Goal: Task Accomplishment & Management: Manage account settings

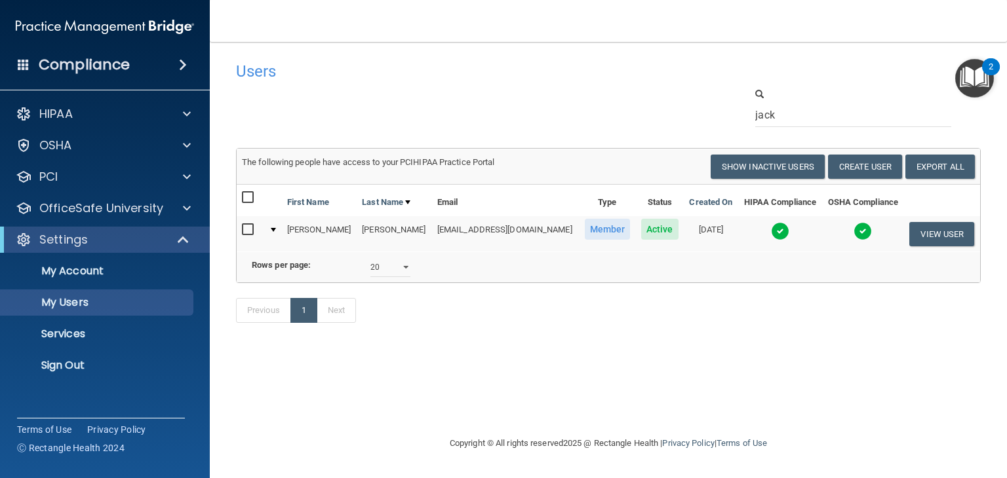
select select "20"
drag, startPoint x: 787, startPoint y: 117, endPoint x: 715, endPoint y: 111, distance: 72.3
click at [715, 111] on div "jack" at bounding box center [608, 107] width 764 height 40
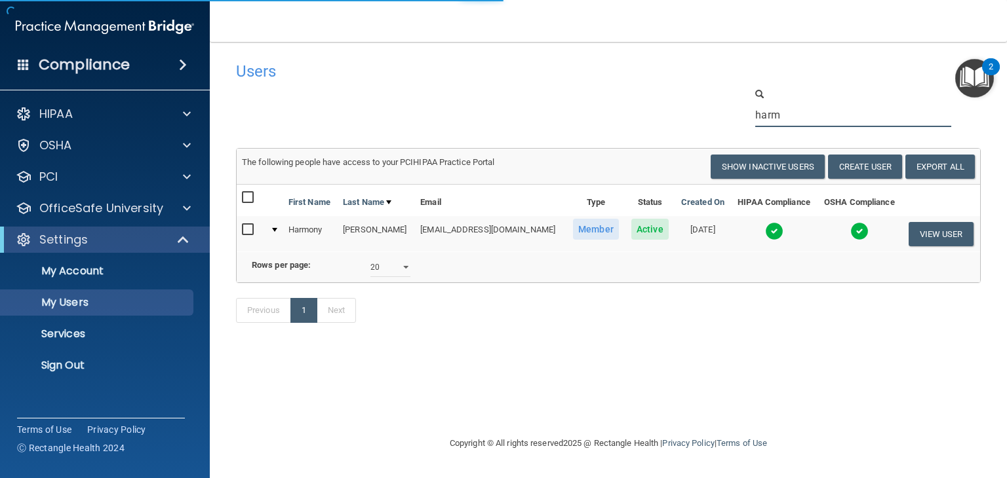
type input "harmony"
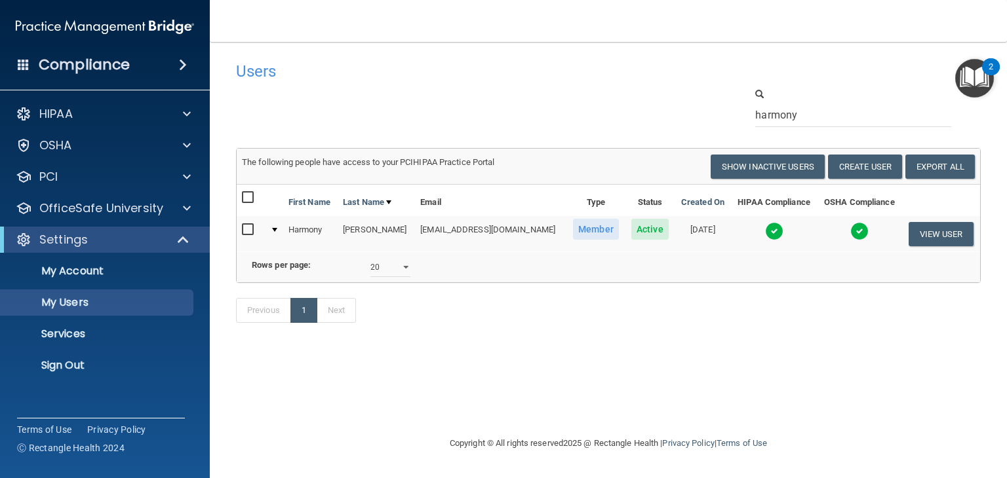
click at [855, 231] on img at bounding box center [859, 231] width 18 height 18
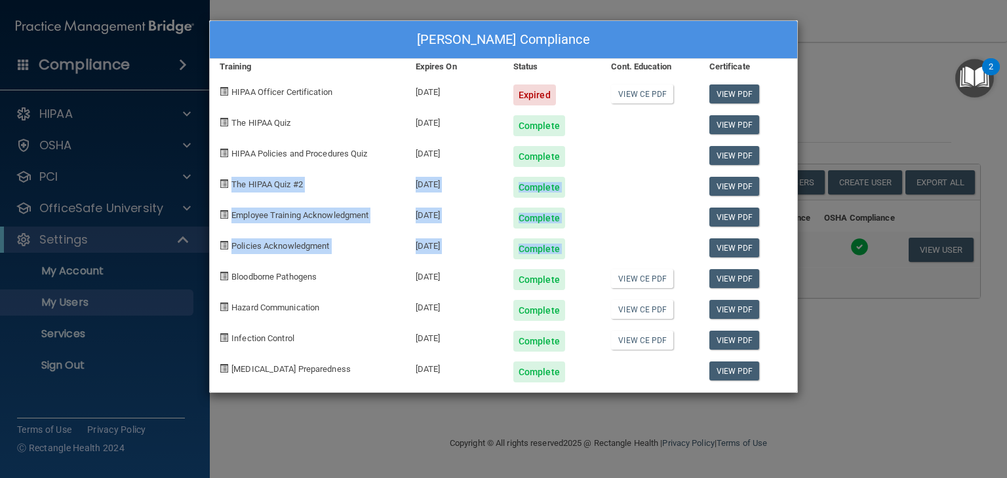
drag, startPoint x: 855, startPoint y: 231, endPoint x: 852, endPoint y: 132, distance: 99.0
click at [852, 132] on div "Harmony Reynoso's Compliance Training Expires On Status Cont. Education Certifi…" at bounding box center [503, 239] width 1007 height 478
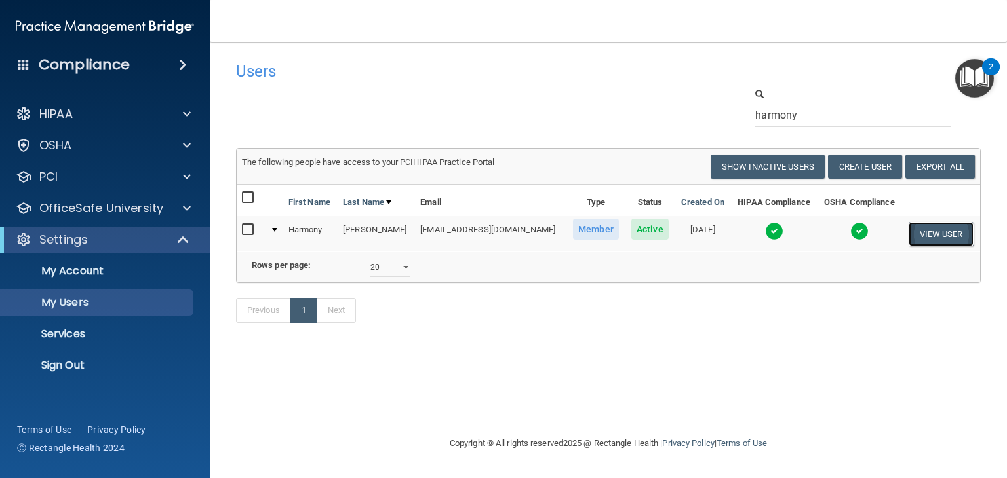
click at [916, 235] on button "View User" at bounding box center [940, 234] width 65 height 24
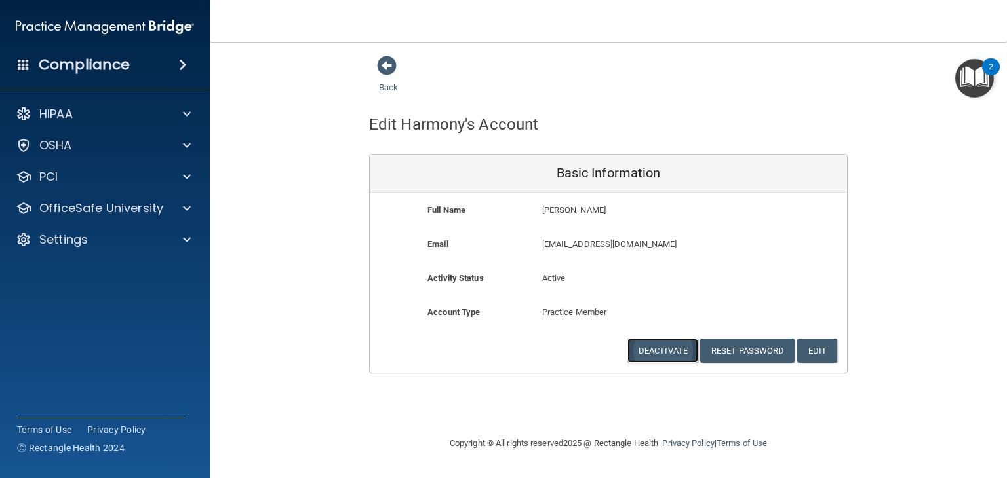
click at [674, 346] on button "Deactivate" at bounding box center [662, 351] width 71 height 24
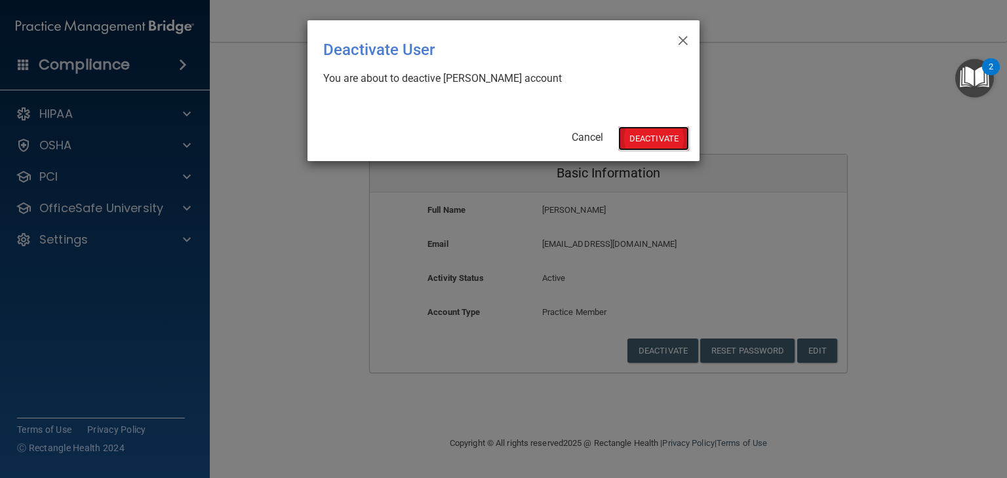
click at [661, 138] on button "Deactivate" at bounding box center [653, 139] width 71 height 24
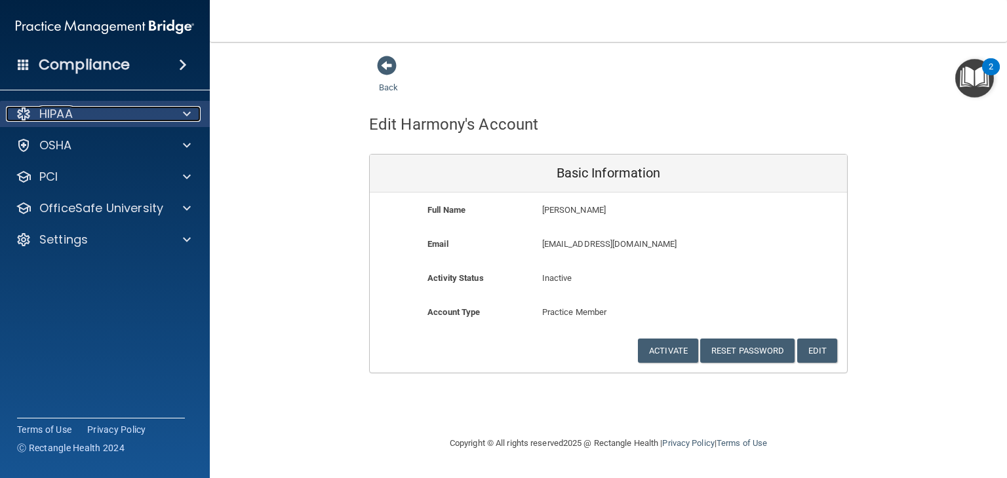
click at [184, 117] on span at bounding box center [187, 114] width 8 height 16
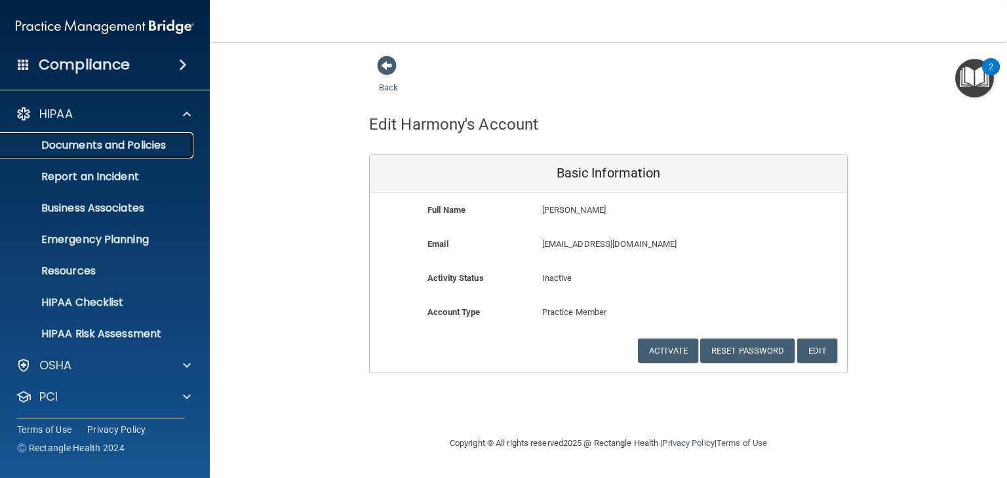
click at [155, 135] on link "Documents and Policies" at bounding box center [90, 145] width 206 height 26
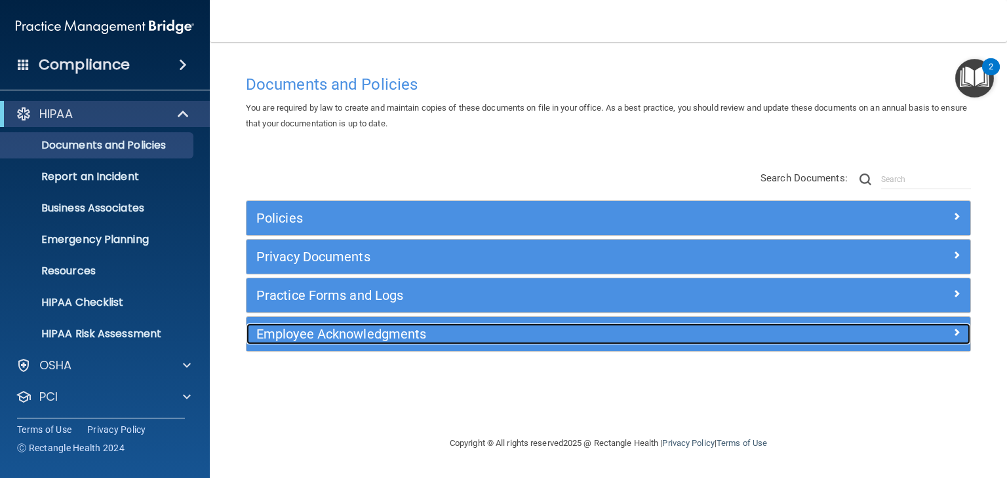
click at [940, 328] on div at bounding box center [879, 332] width 181 height 16
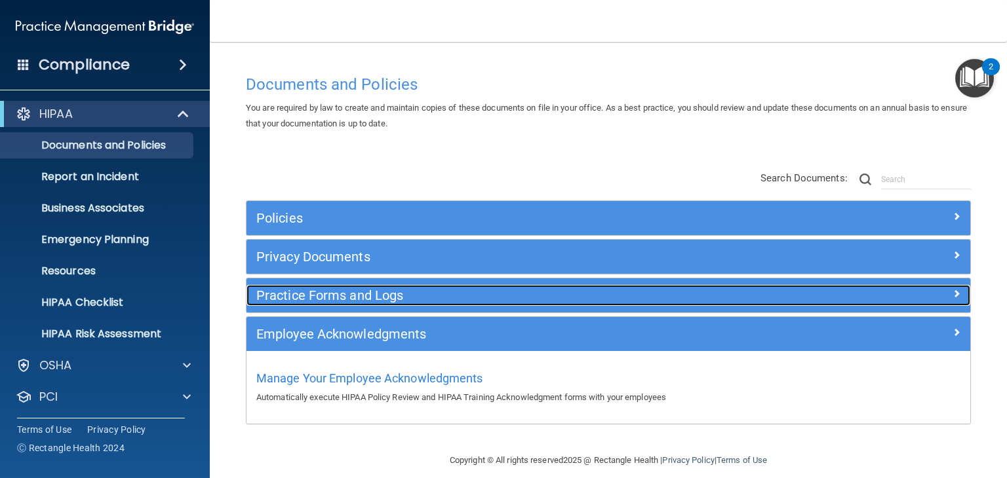
click at [532, 292] on h5 "Practice Forms and Logs" at bounding box center [517, 295] width 523 height 14
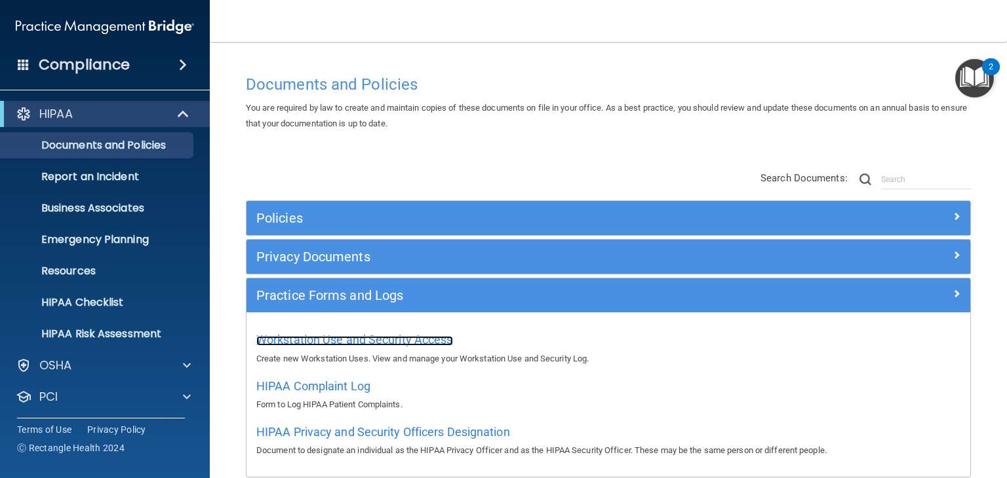
click at [409, 342] on span "Workstation Use and Security Access" at bounding box center [354, 340] width 197 height 14
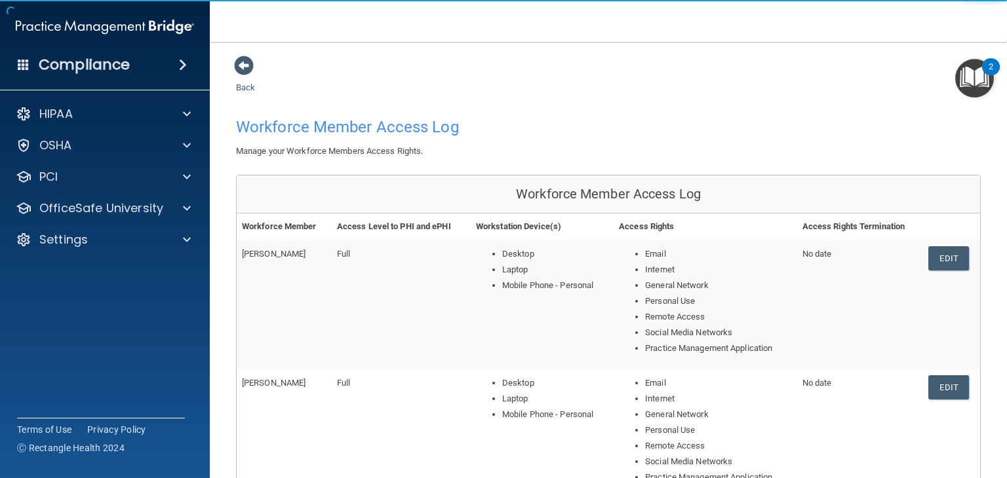
scroll to position [596, 0]
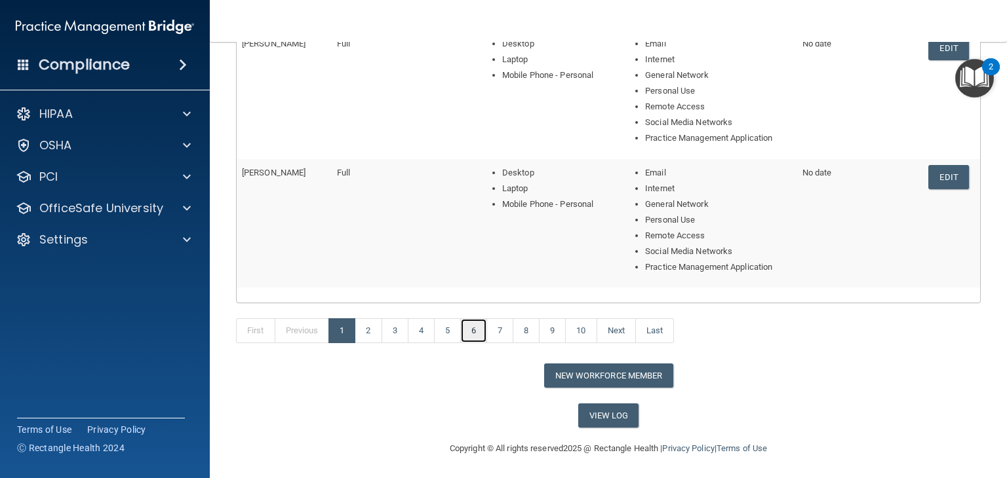
click at [464, 332] on link "6" at bounding box center [473, 331] width 27 height 25
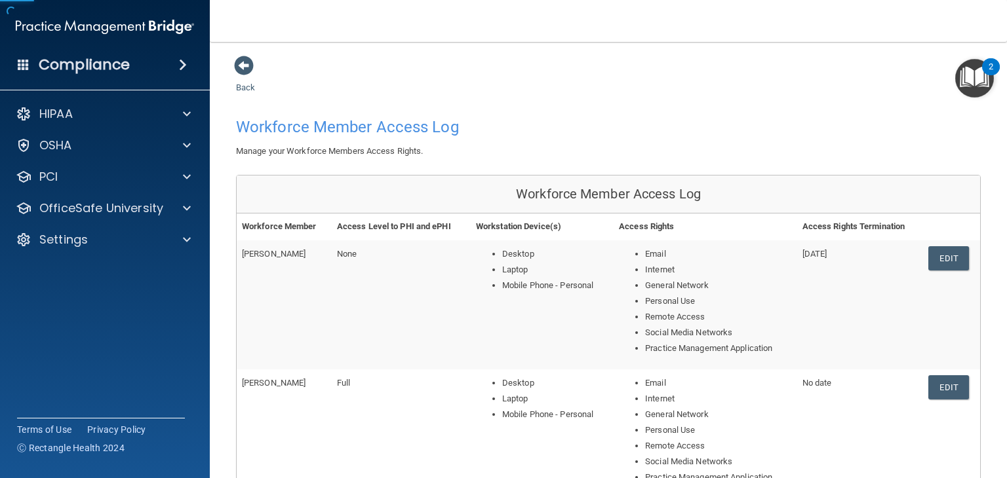
scroll to position [596, 0]
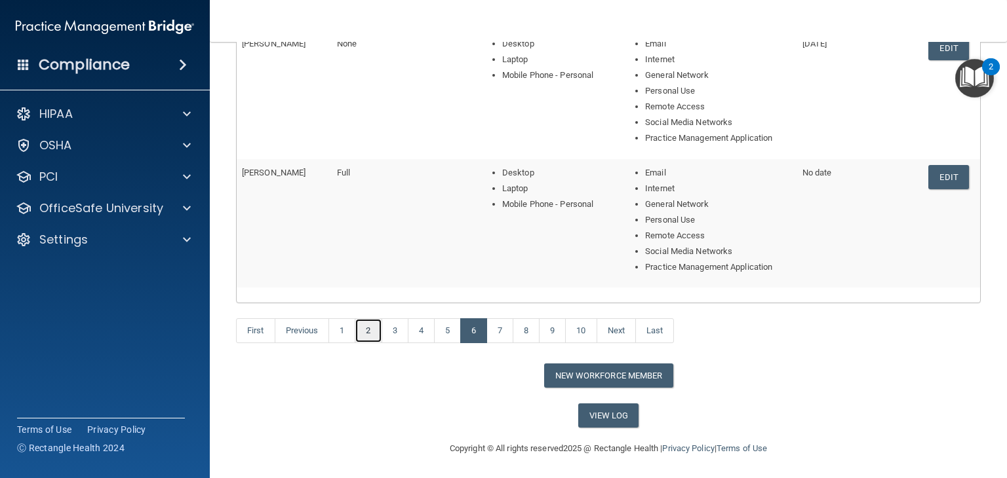
click at [367, 331] on link "2" at bounding box center [368, 331] width 27 height 25
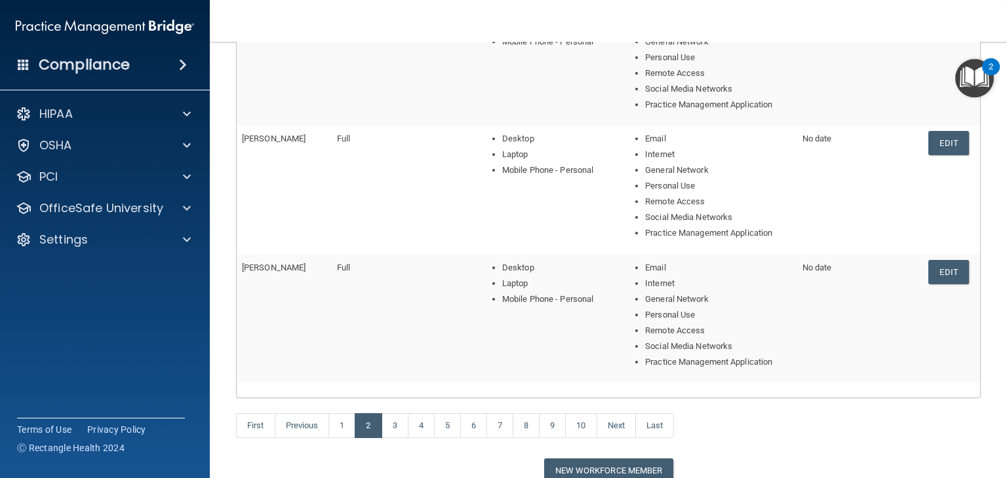
scroll to position [596, 0]
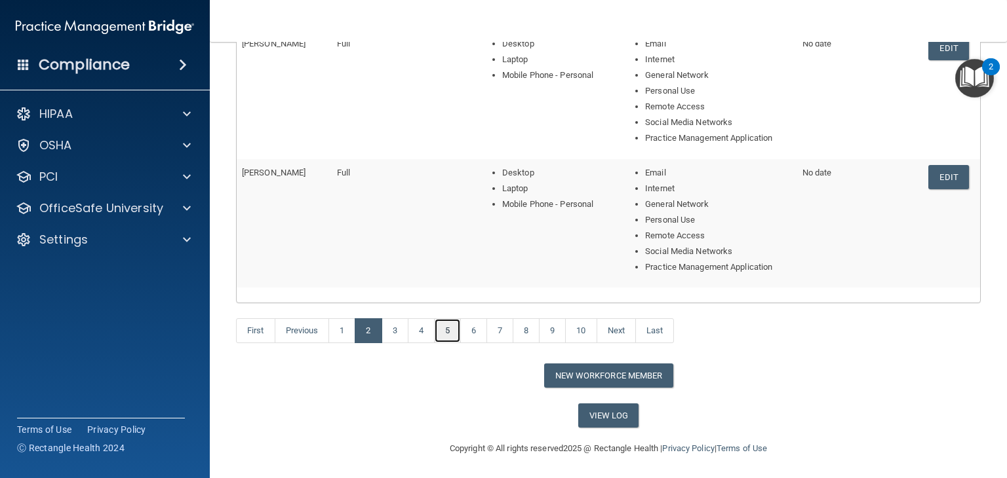
click at [451, 328] on link "5" at bounding box center [447, 331] width 27 height 25
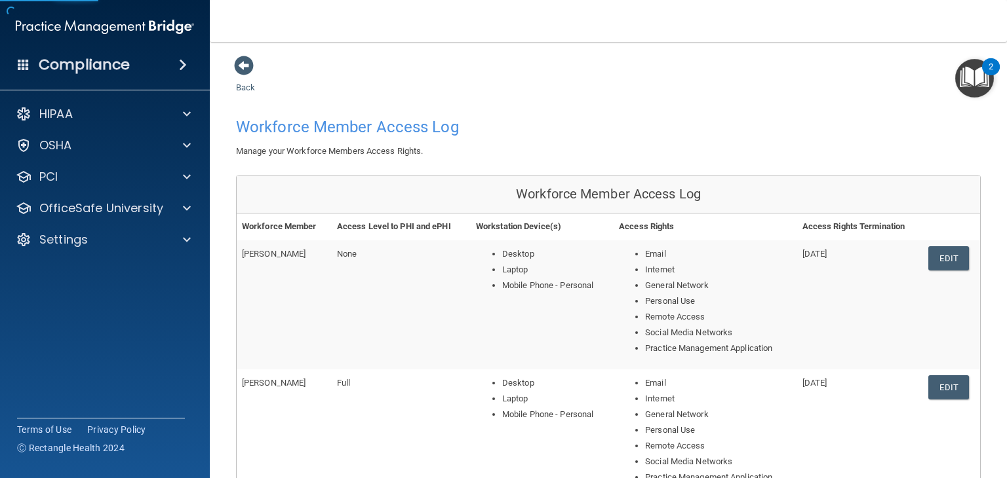
scroll to position [596, 0]
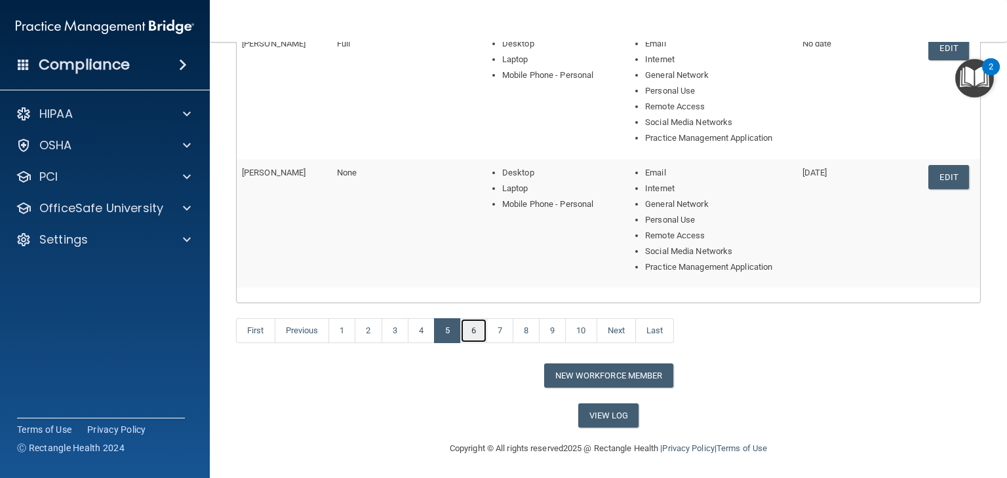
click at [481, 326] on link "6" at bounding box center [473, 331] width 27 height 25
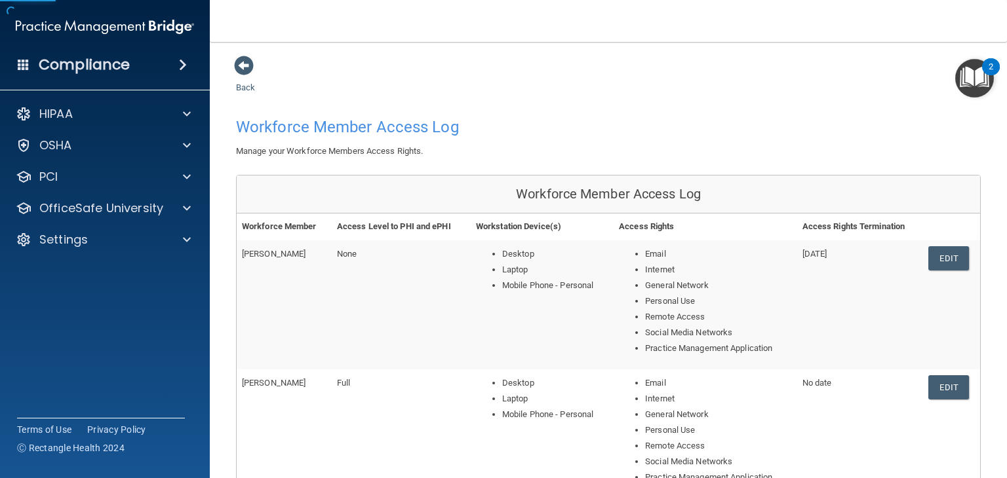
scroll to position [596, 0]
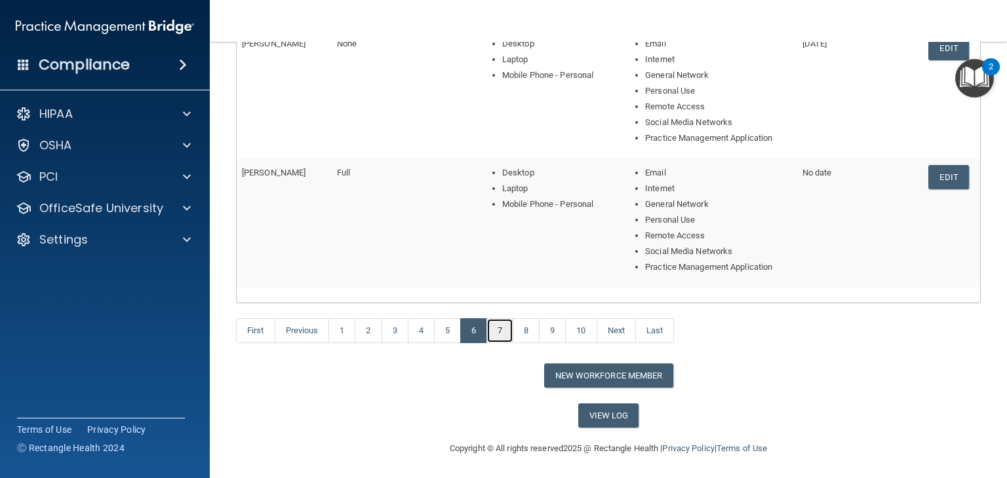
click at [506, 328] on link "7" at bounding box center [499, 331] width 27 height 25
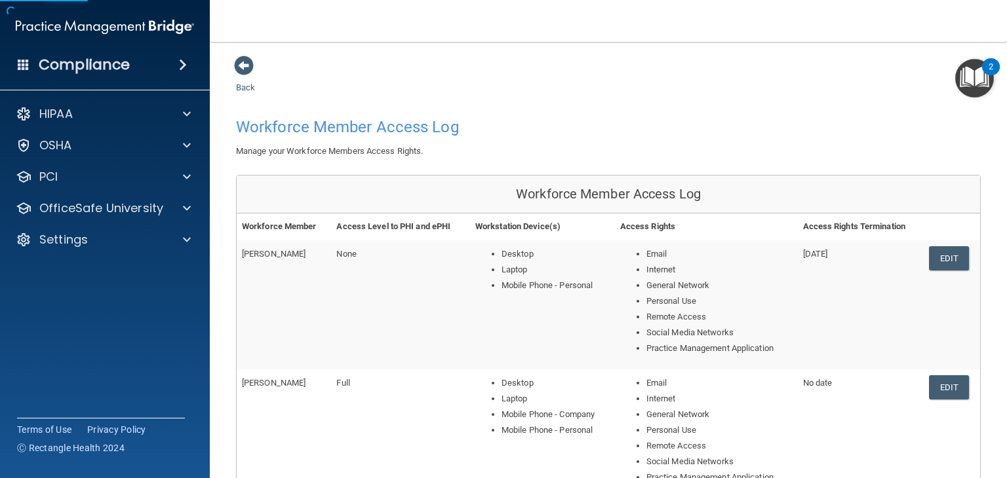
scroll to position [596, 0]
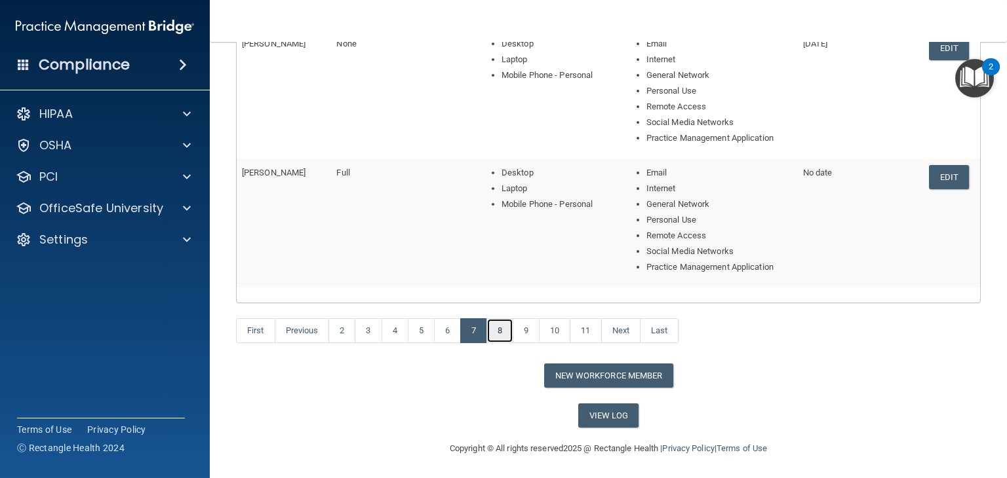
click at [509, 323] on link "8" at bounding box center [499, 331] width 27 height 25
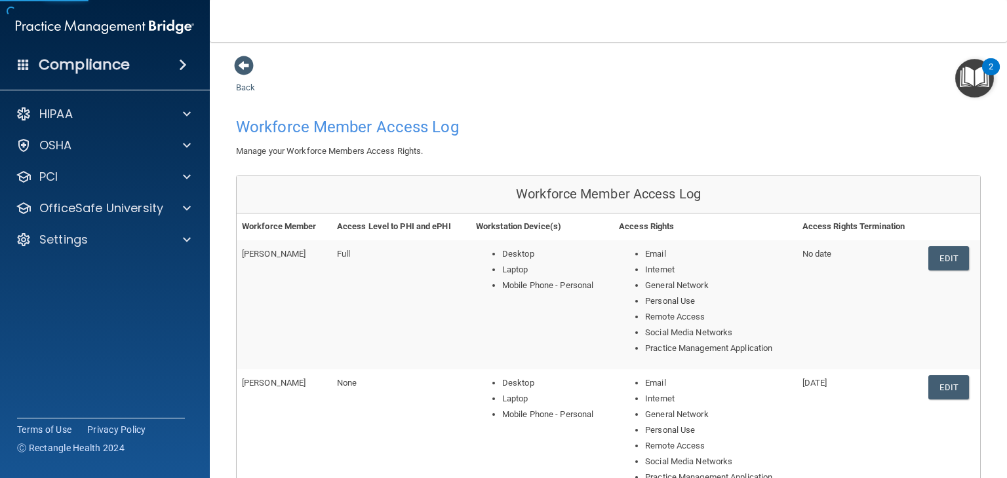
scroll to position [596, 0]
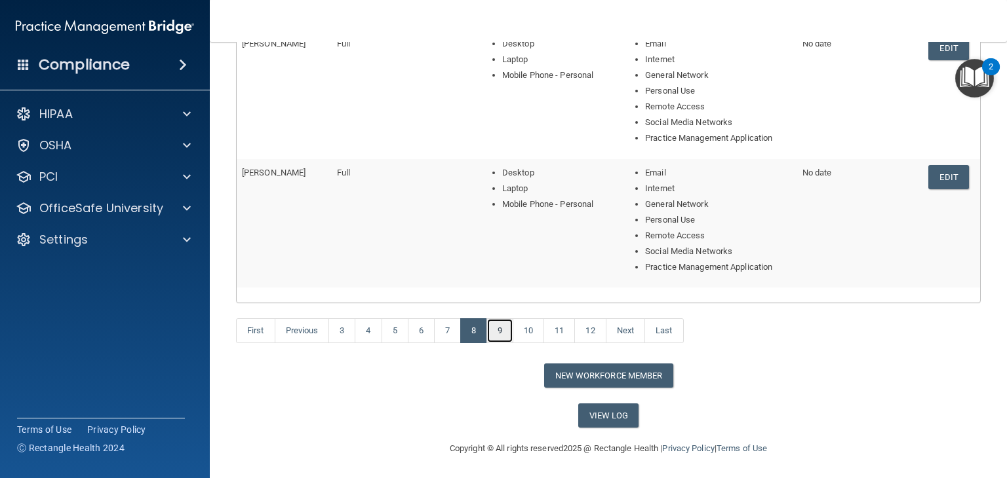
click at [508, 324] on link "9" at bounding box center [499, 331] width 27 height 25
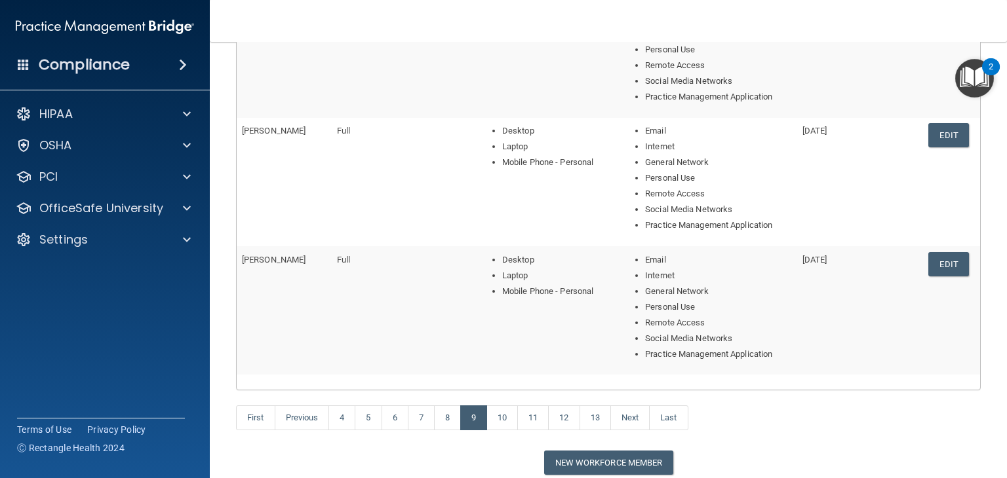
scroll to position [513, 0]
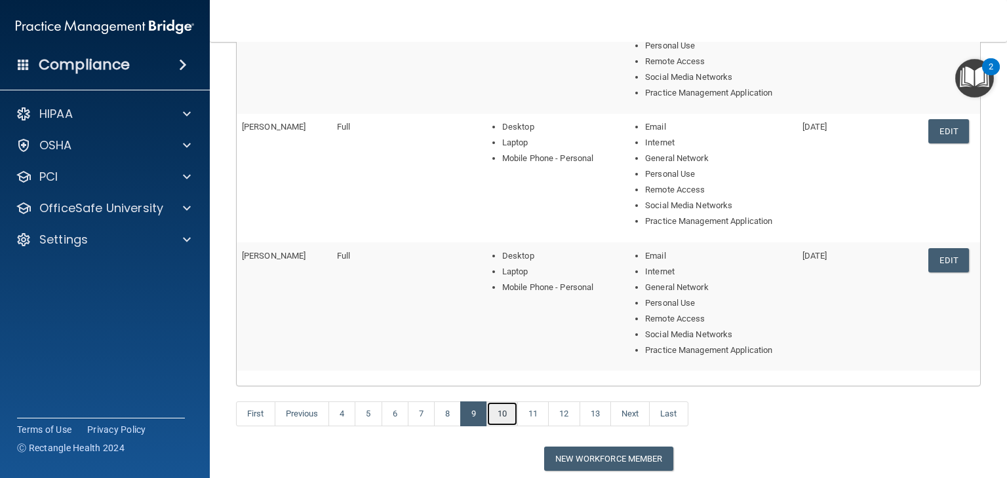
click at [506, 412] on link "10" at bounding box center [501, 414] width 31 height 25
click at [506, 412] on link "11" at bounding box center [506, 414] width 31 height 25
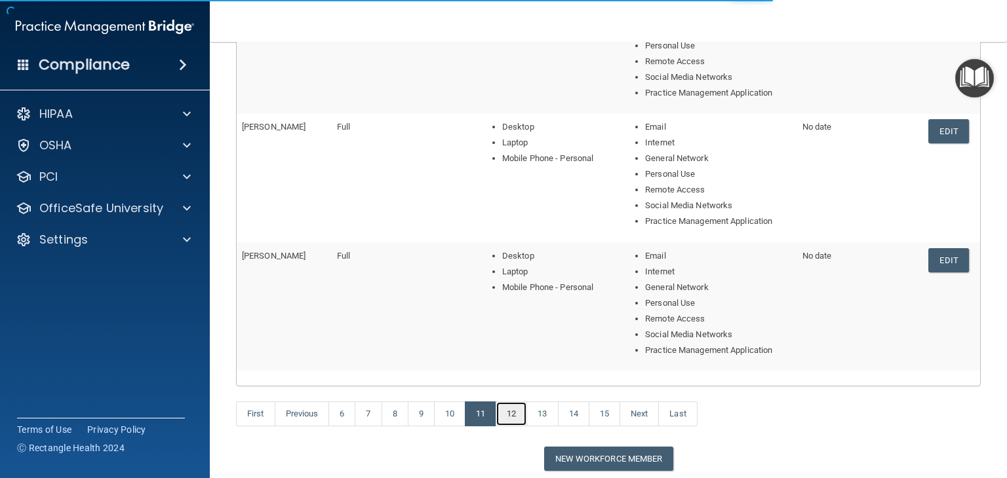
click at [506, 412] on link "12" at bounding box center [511, 414] width 31 height 25
click at [506, 412] on link "13" at bounding box center [515, 414] width 31 height 25
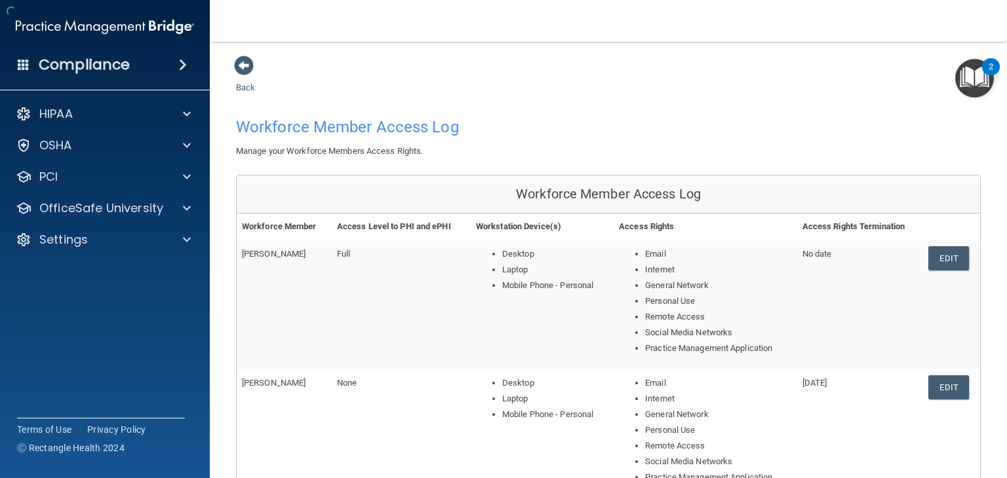
drag, startPoint x: 506, startPoint y: 412, endPoint x: 661, endPoint y: 314, distance: 183.5
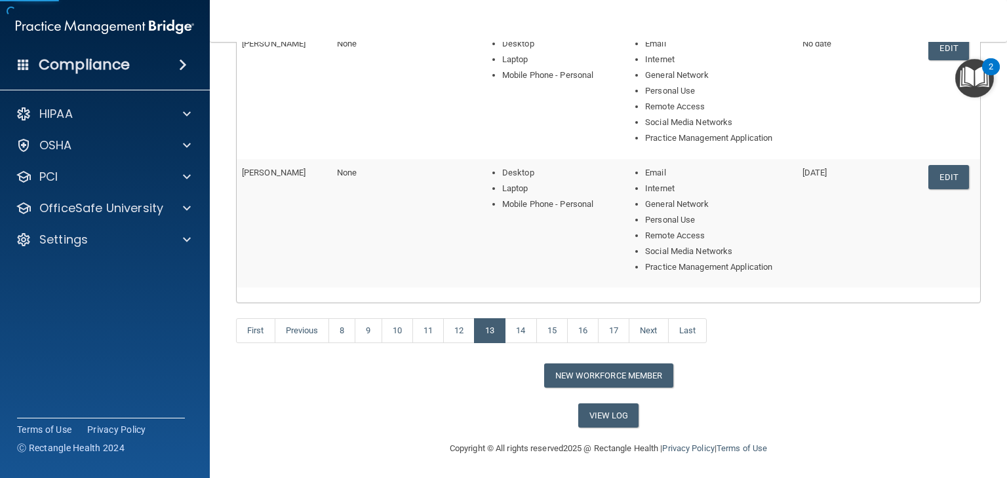
click at [661, 315] on div "First Previous 8 9 10 11 12 13 14 15 16 17 Next Last" at bounding box center [608, 333] width 764 height 60
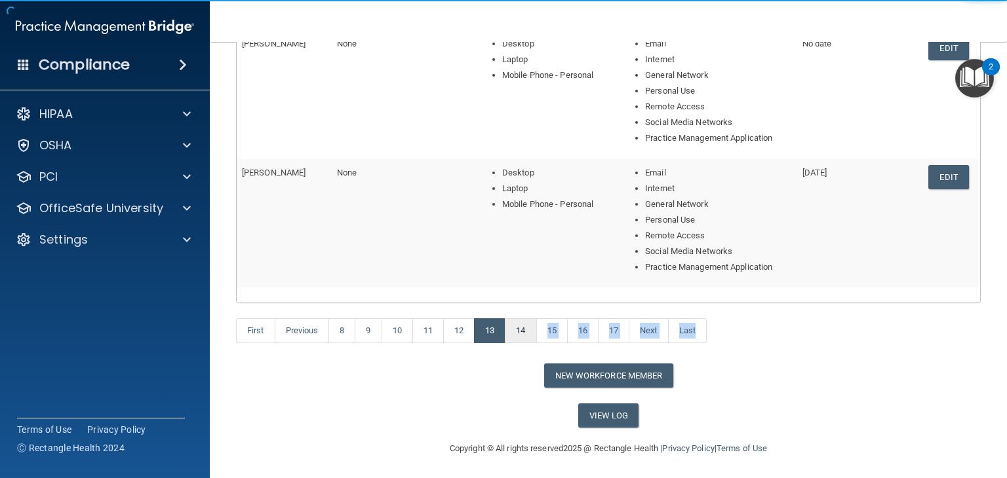
drag, startPoint x: 562, startPoint y: 347, endPoint x: 524, endPoint y: 340, distance: 38.6
click at [524, 340] on div "First Previous 8 9 10 11 12 13 14 15 16 17 Next Last" at bounding box center [608, 333] width 764 height 60
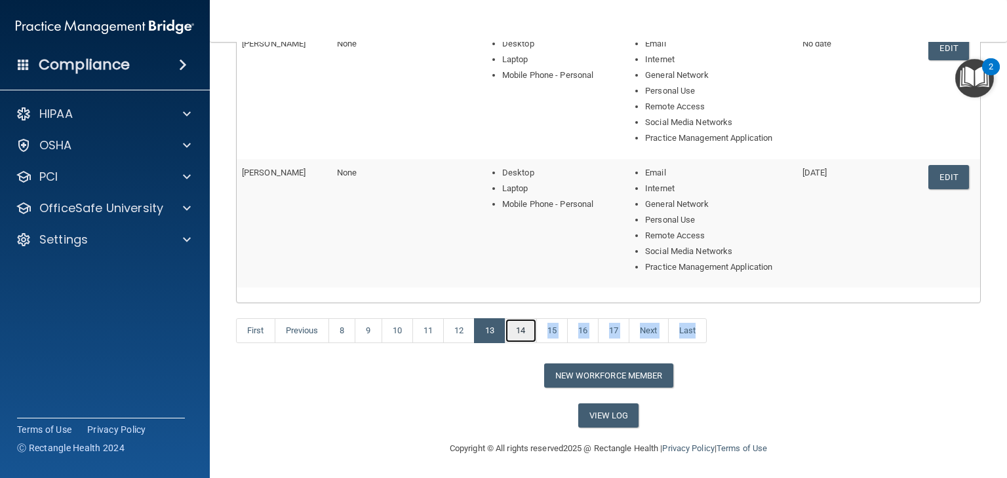
click at [522, 338] on link "14" at bounding box center [520, 331] width 31 height 25
click at [522, 338] on link "15" at bounding box center [524, 331] width 31 height 25
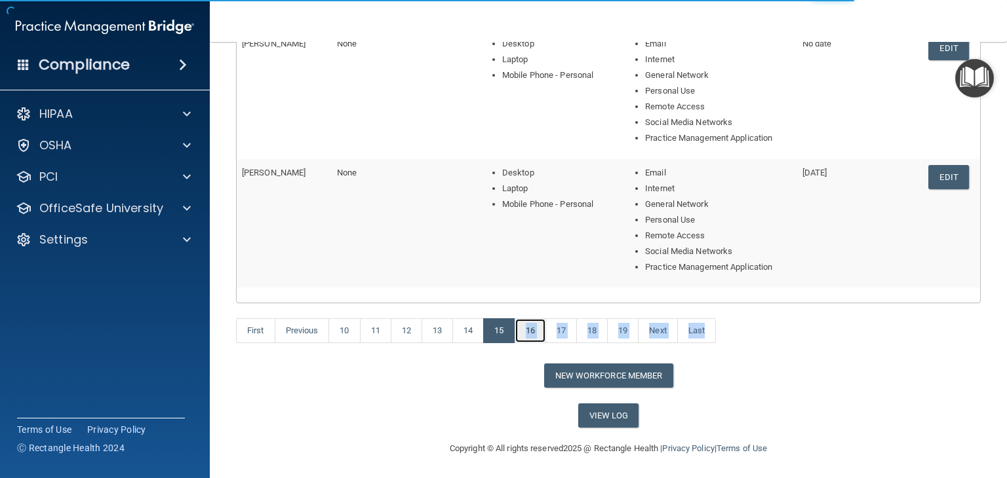
click at [522, 338] on link "16" at bounding box center [530, 331] width 31 height 25
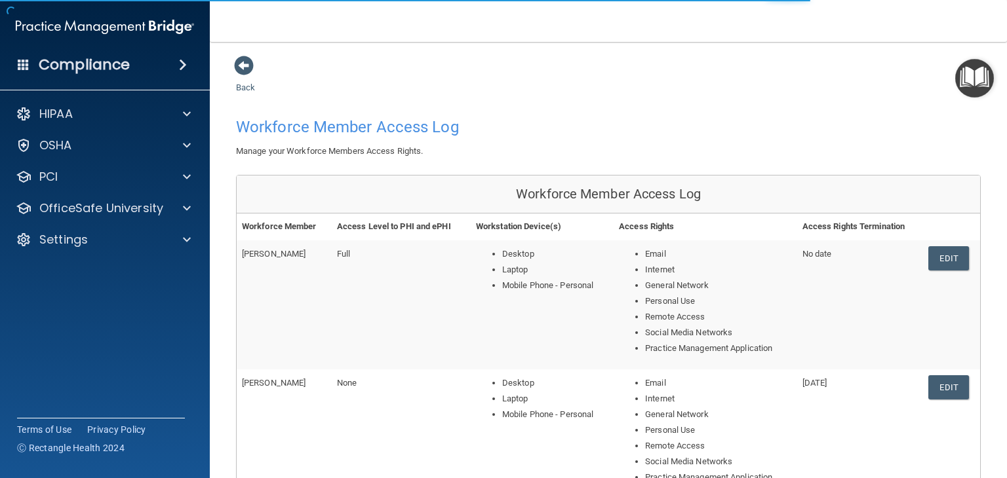
scroll to position [596, 0]
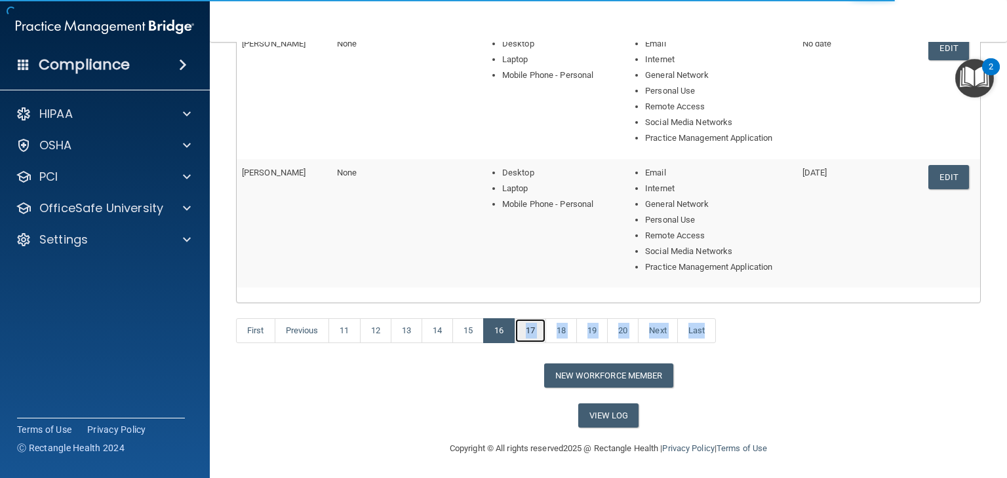
click at [522, 338] on link "17" at bounding box center [530, 331] width 31 height 25
click at [532, 330] on link "17" at bounding box center [530, 331] width 31 height 25
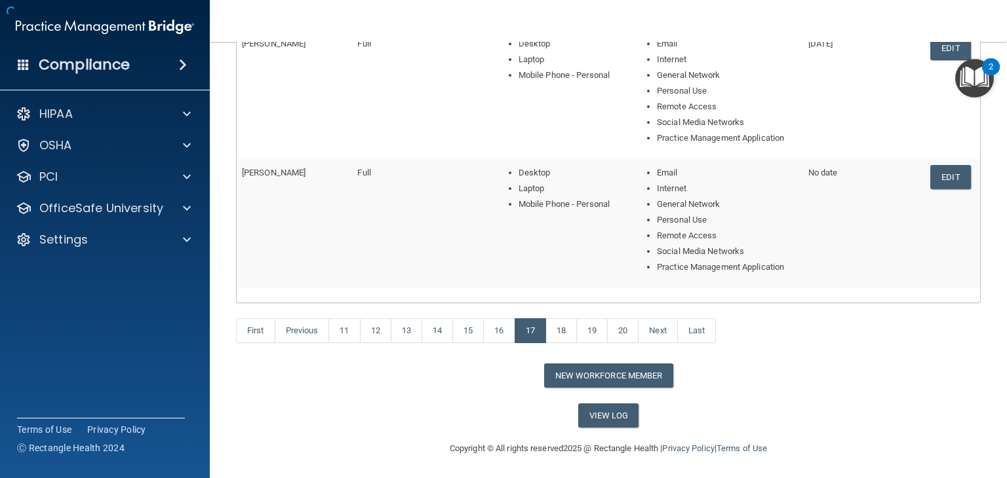
drag, startPoint x: 500, startPoint y: 410, endPoint x: 422, endPoint y: 388, distance: 81.1
click at [562, 328] on link "18" at bounding box center [560, 331] width 31 height 25
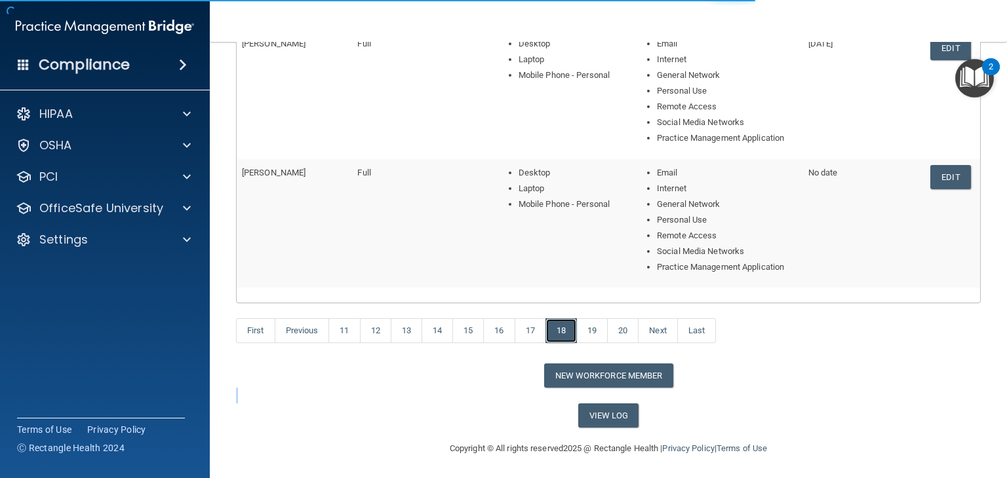
click at [562, 328] on link "18" at bounding box center [560, 331] width 31 height 25
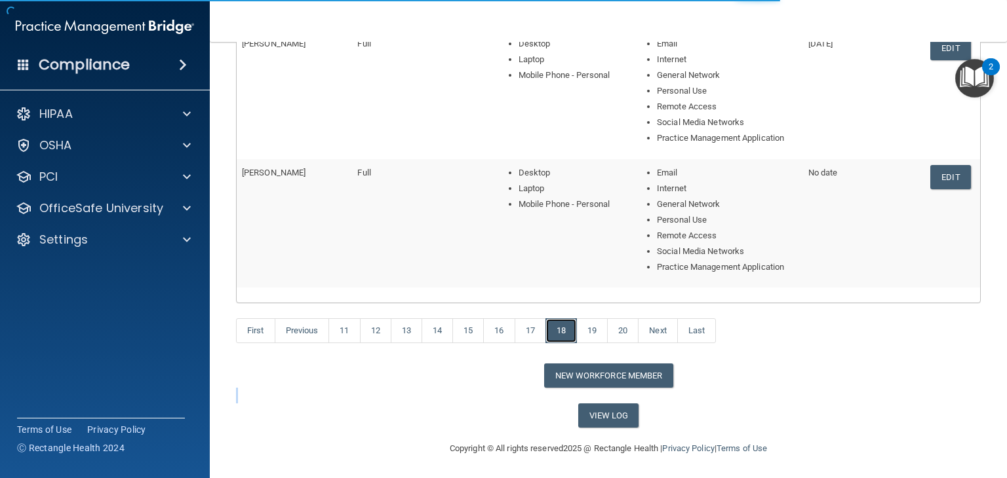
click at [562, 328] on link "18" at bounding box center [560, 331] width 31 height 25
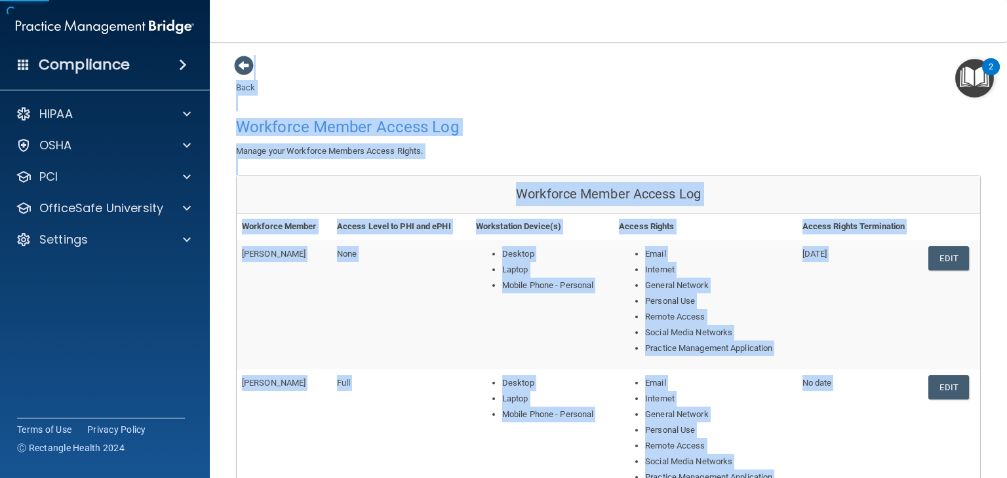
click at [562, 328] on td "Desktop Laptop Mobile Phone - Personal" at bounding box center [542, 305] width 143 height 129
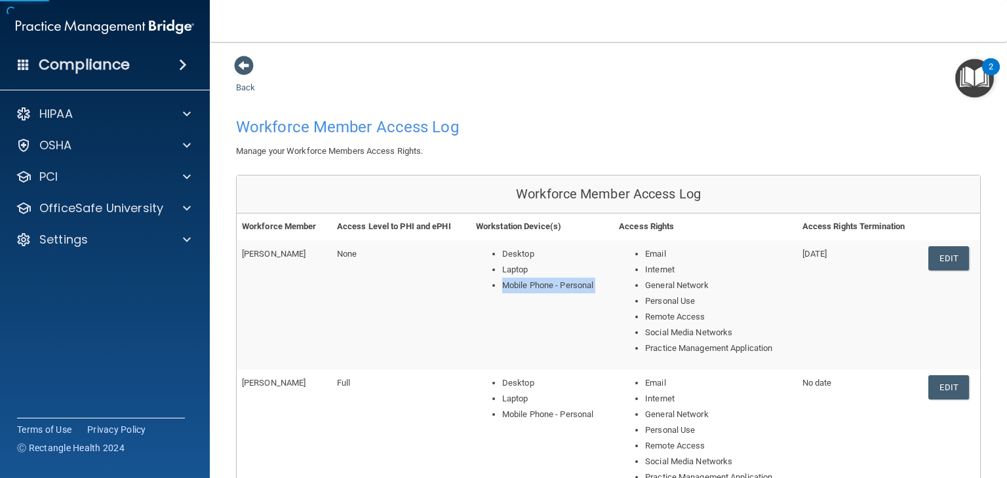
click at [562, 328] on td "Desktop Laptop Mobile Phone - Personal" at bounding box center [542, 305] width 143 height 129
drag, startPoint x: 562, startPoint y: 328, endPoint x: 545, endPoint y: 330, distance: 17.2
click at [548, 331] on td "Desktop Laptop Mobile Phone - Personal" at bounding box center [542, 305] width 143 height 129
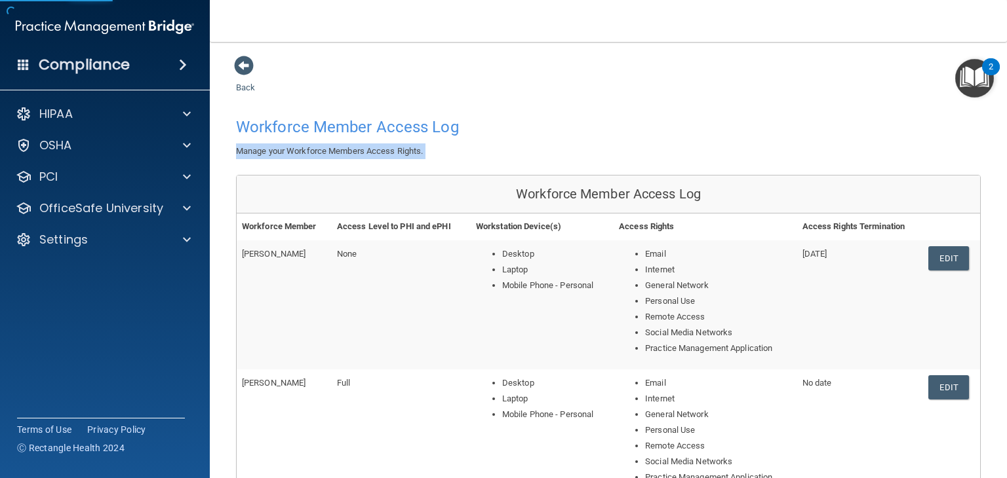
drag, startPoint x: 971, startPoint y: 165, endPoint x: 1004, endPoint y: 125, distance: 51.7
click at [1004, 126] on main "Back Workforce Member Access Log Manage your Workforce Members Access Rights. W…" at bounding box center [608, 260] width 797 height 437
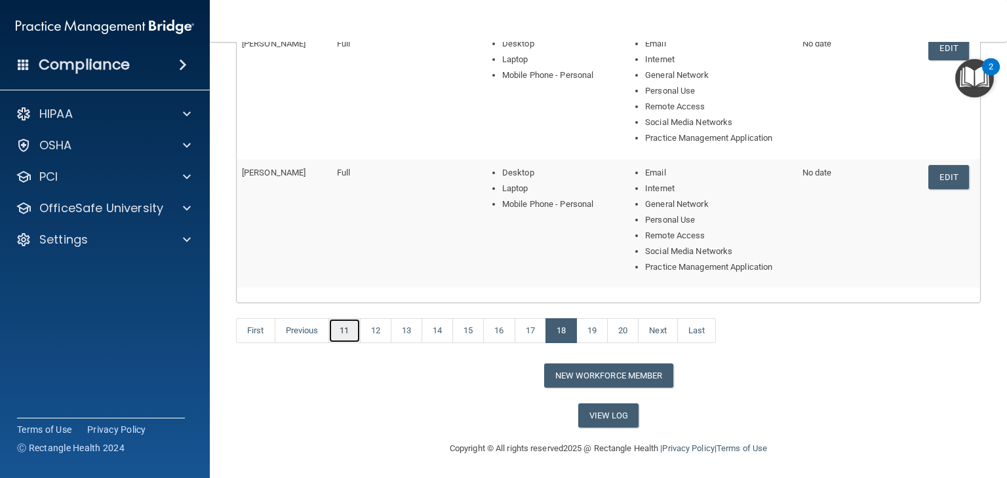
click at [340, 339] on link "11" at bounding box center [343, 331] width 31 height 25
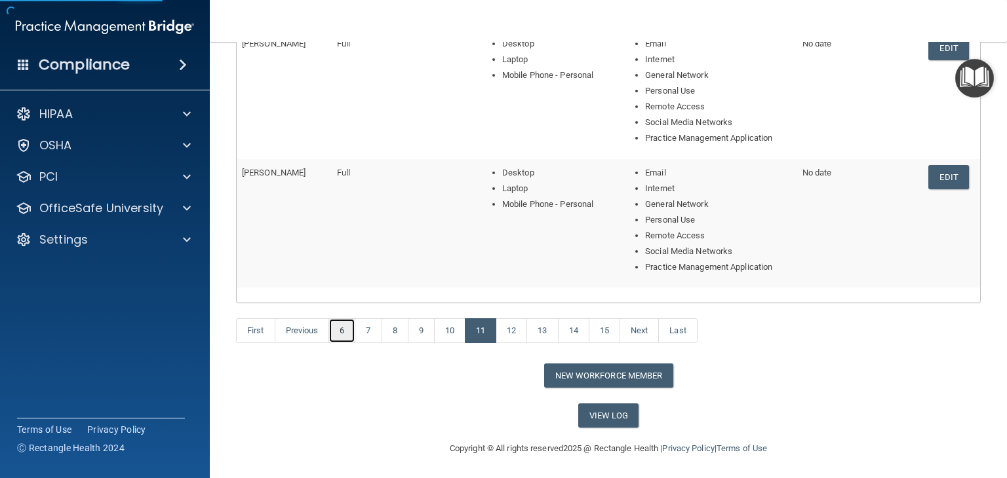
click at [341, 339] on link "6" at bounding box center [341, 331] width 27 height 25
drag, startPoint x: 288, startPoint y: 333, endPoint x: 247, endPoint y: 332, distance: 41.3
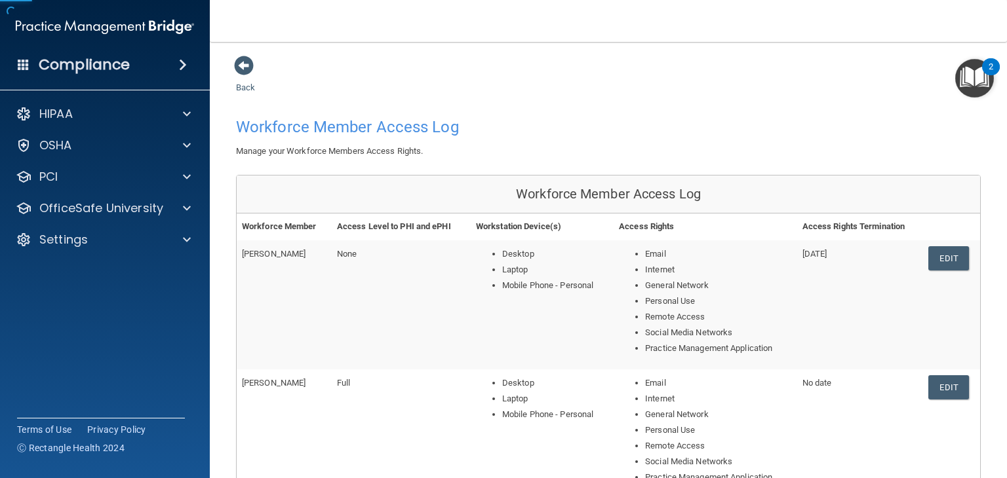
scroll to position [596, 0]
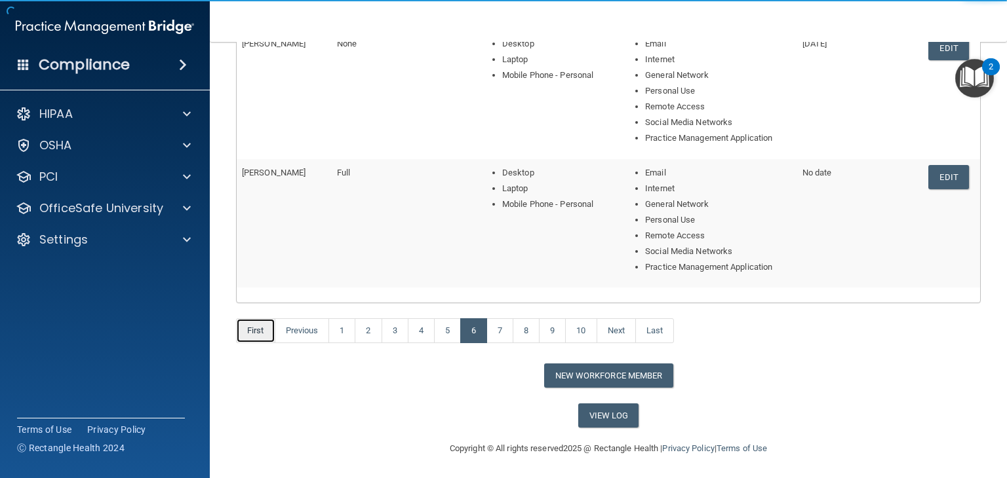
click at [253, 336] on link "First" at bounding box center [255, 331] width 39 height 25
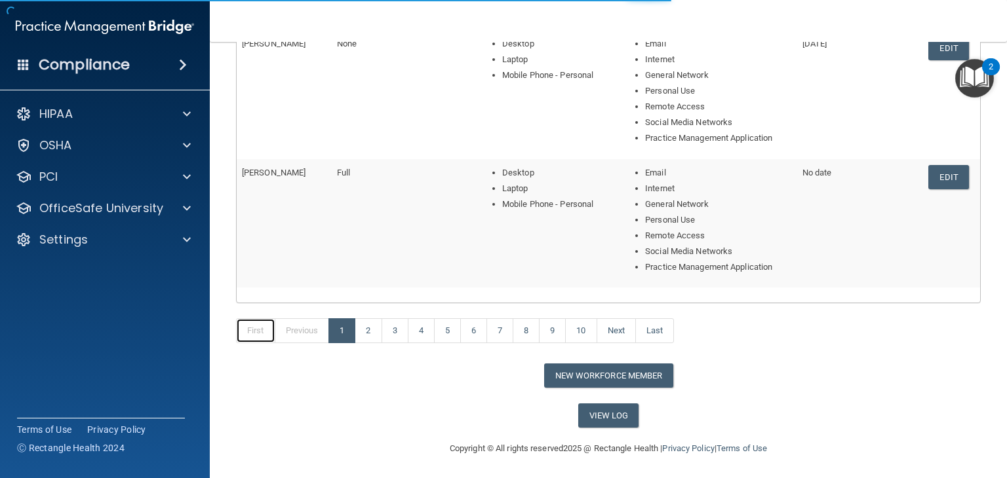
click at [253, 336] on link "First" at bounding box center [255, 331] width 39 height 25
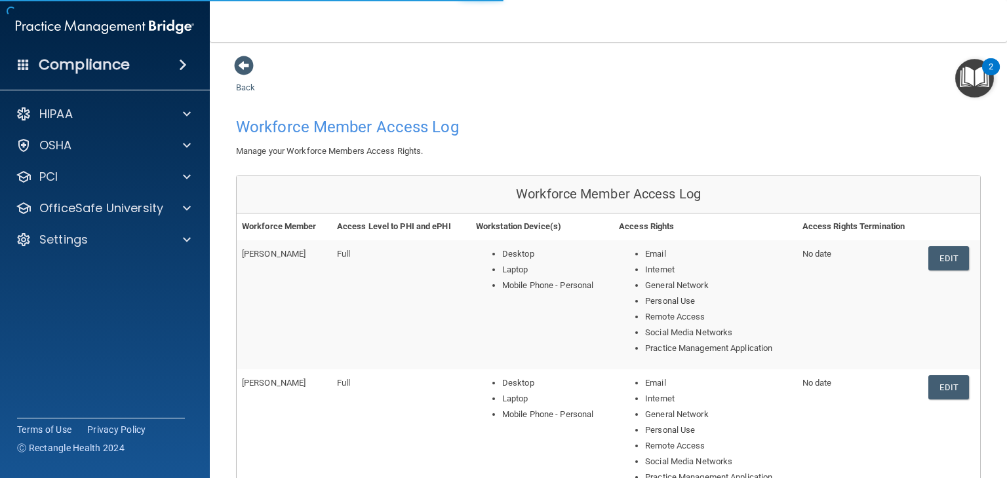
click at [349, 312] on td "Full" at bounding box center [401, 305] width 139 height 129
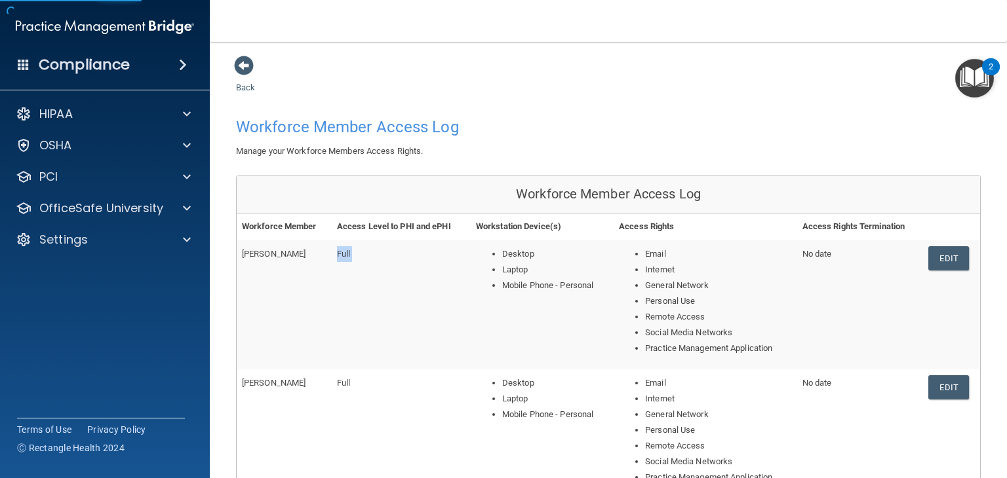
click at [349, 312] on td "Full" at bounding box center [401, 305] width 139 height 129
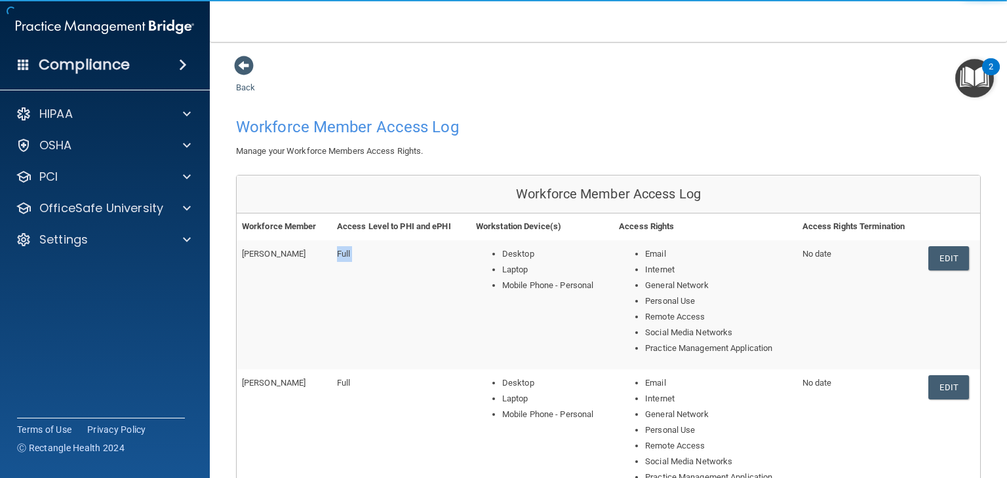
click at [351, 312] on td "Full" at bounding box center [401, 305] width 139 height 129
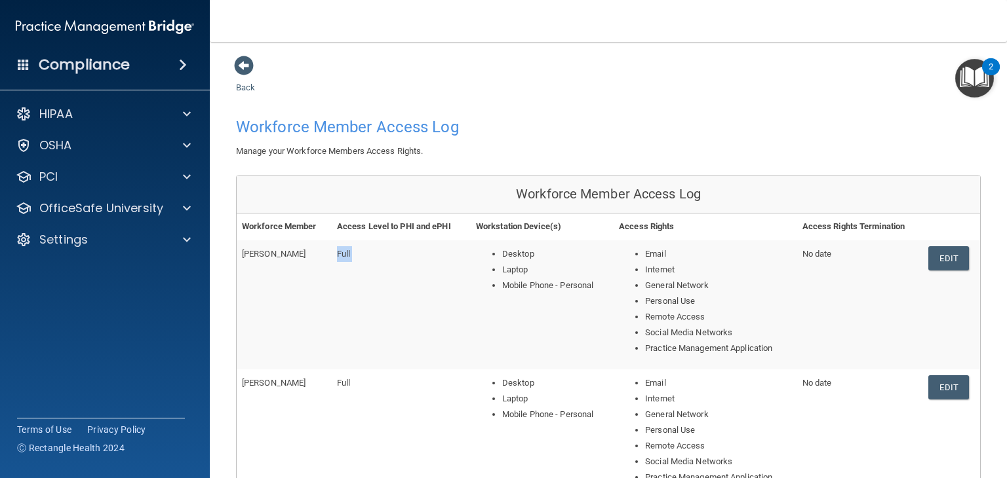
click at [351, 312] on td "Full" at bounding box center [401, 305] width 139 height 129
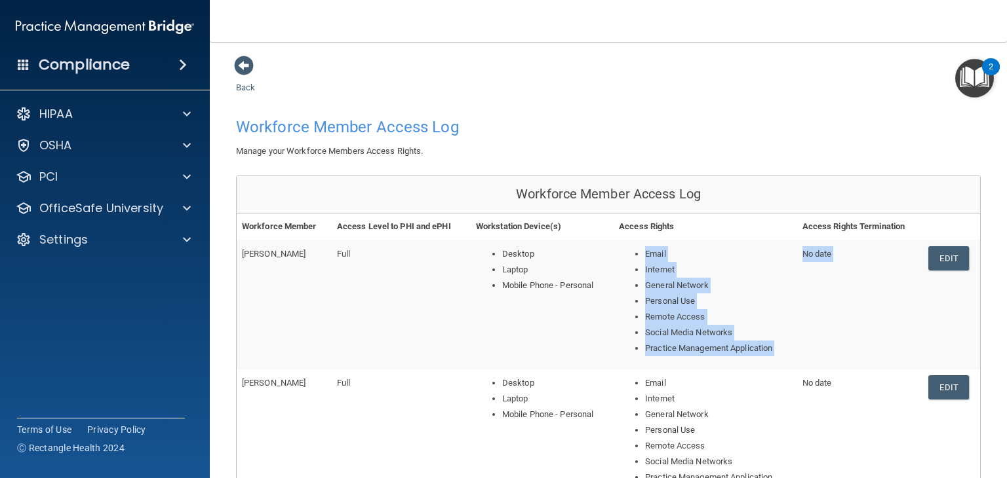
drag, startPoint x: 834, startPoint y: 256, endPoint x: 926, endPoint y: 244, distance: 92.4
click at [942, 247] on tr "[PERSON_NAME] Full Desktop Laptop Mobile Phone - Personal Email Internet Genera…" at bounding box center [608, 305] width 743 height 129
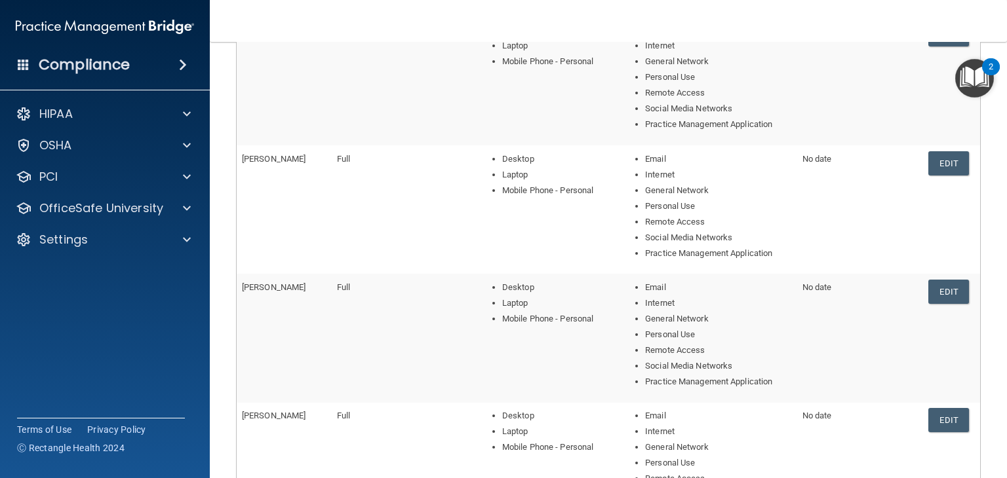
scroll to position [249, 0]
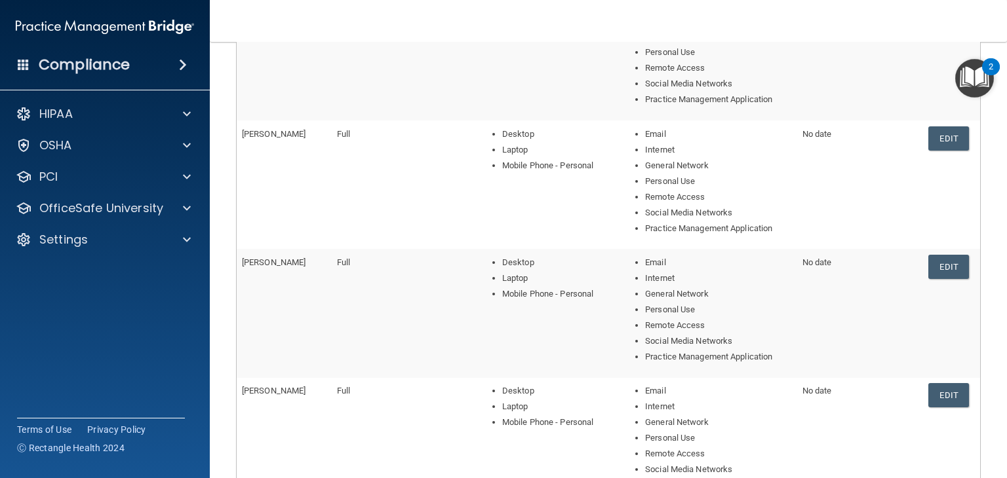
drag, startPoint x: 990, startPoint y: 242, endPoint x: 983, endPoint y: 300, distance: 58.1
click at [986, 294] on main "Back Workforce Member Access Log Manage your Workforce Members Access Rights. W…" at bounding box center [608, 260] width 797 height 437
drag, startPoint x: 852, startPoint y: 365, endPoint x: 792, endPoint y: 392, distance: 66.0
click at [3, 1] on div "Compliance HIPAA Documents and Policies Report an Incident Business Associates …" at bounding box center [503, 239] width 1007 height 478
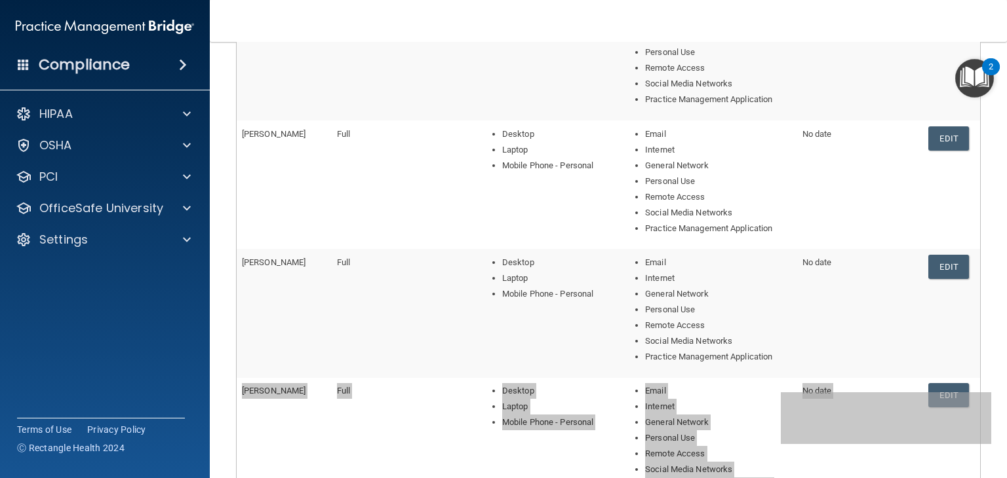
scroll to position [596, 0]
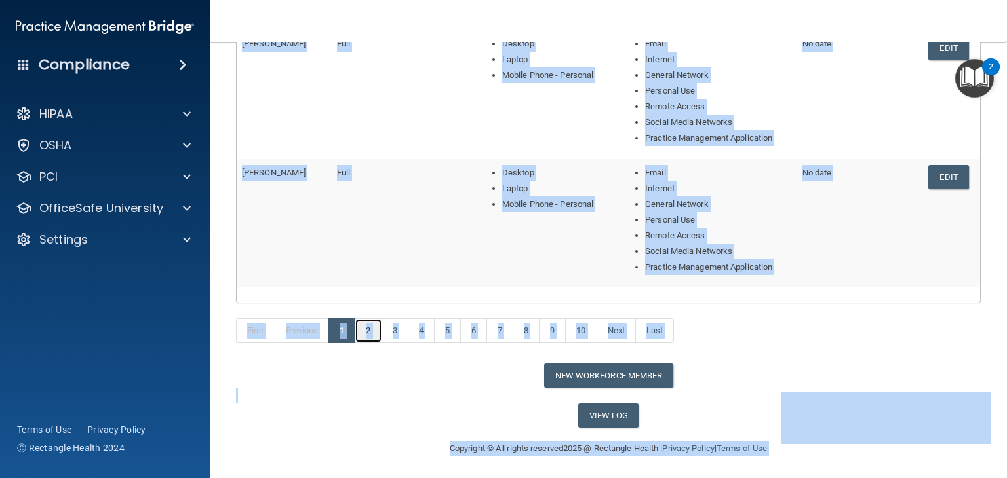
click at [370, 328] on link "2" at bounding box center [368, 331] width 27 height 25
drag, startPoint x: 370, startPoint y: 328, endPoint x: 354, endPoint y: 368, distance: 42.4
click at [363, 351] on div "First Previous 1 2 3 4 5 6 7 8 9 10 Next Last" at bounding box center [608, 333] width 764 height 60
click at [315, 411] on div "View Log" at bounding box center [608, 416] width 764 height 24
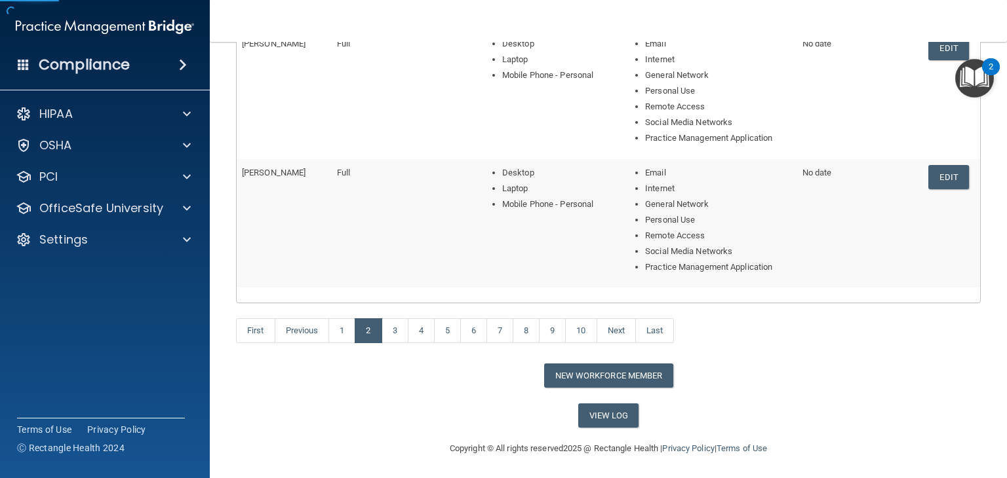
click at [994, 297] on main "Back Workforce Member Access Log Manage your Workforce Members Access Rights. W…" at bounding box center [608, 260] width 797 height 437
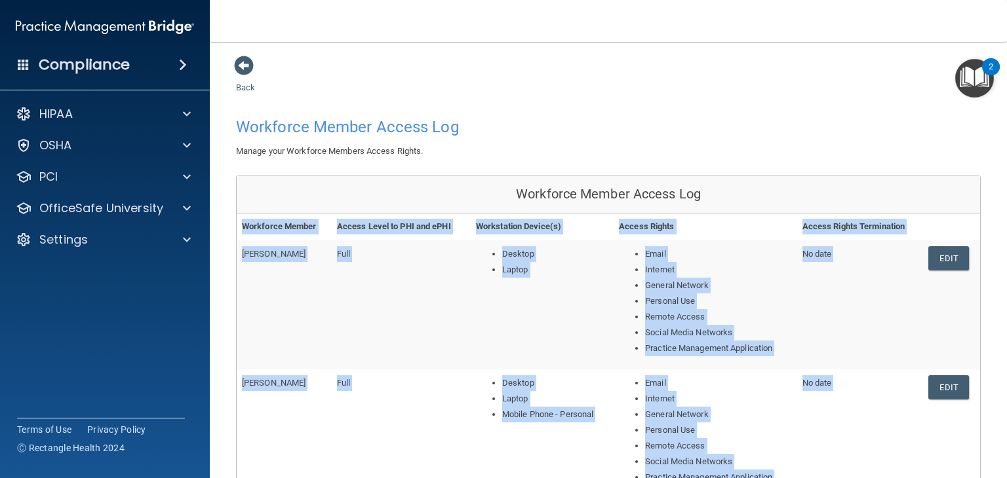
scroll to position [596, 0]
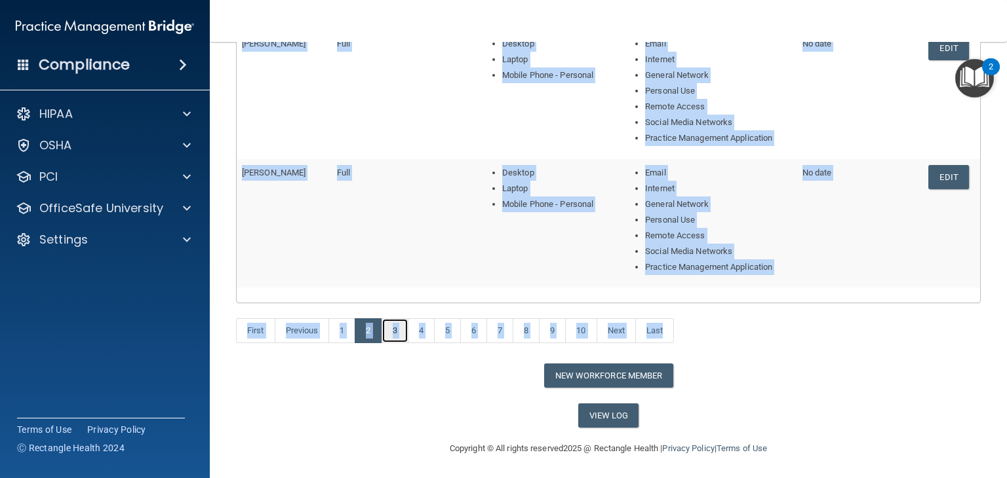
click at [389, 327] on link "3" at bounding box center [394, 331] width 27 height 25
click at [393, 330] on link "3" at bounding box center [394, 331] width 27 height 25
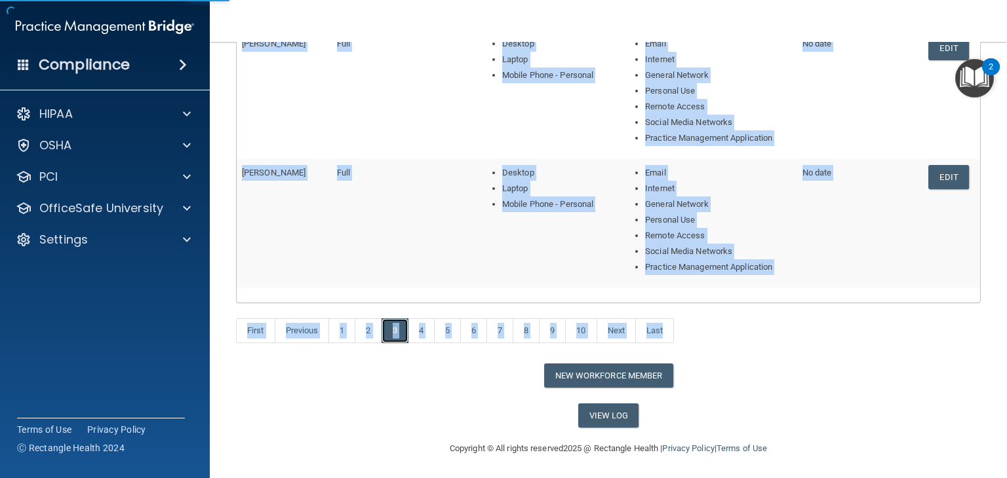
click at [393, 330] on link "3" at bounding box center [394, 331] width 27 height 25
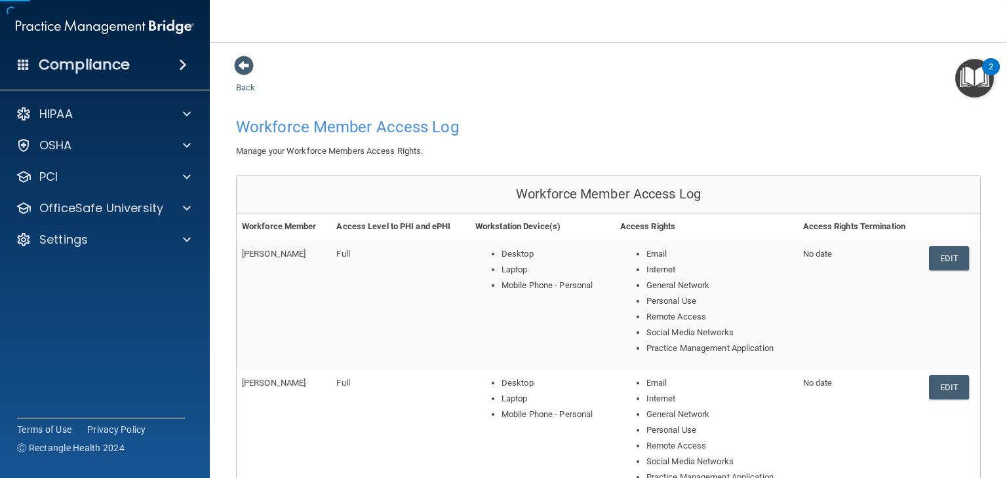
click at [393, 330] on td "Full" at bounding box center [400, 305] width 139 height 129
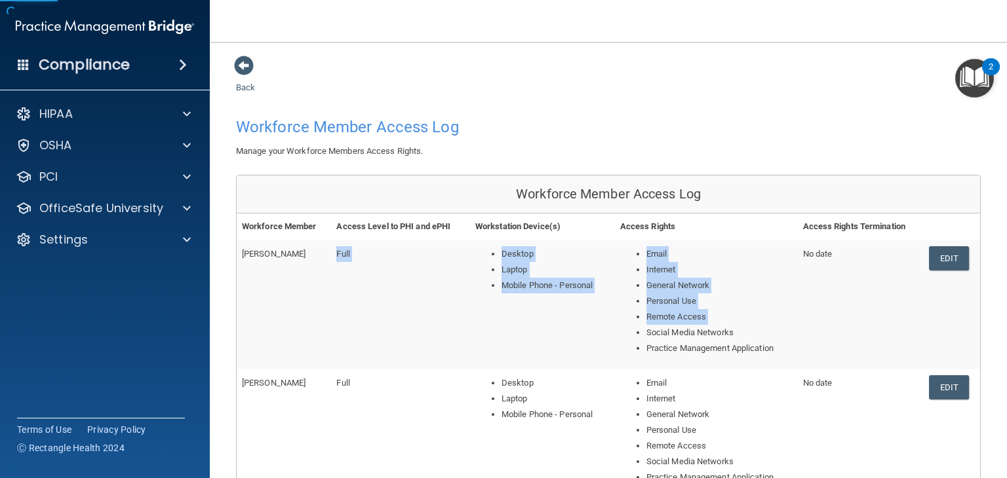
drag, startPoint x: 393, startPoint y: 330, endPoint x: 1006, endPoint y: 270, distance: 615.8
click at [747, 302] on tr "[PERSON_NAME] Full Desktop Laptop Mobile Phone - Personal Email Internet Genera…" at bounding box center [608, 305] width 743 height 129
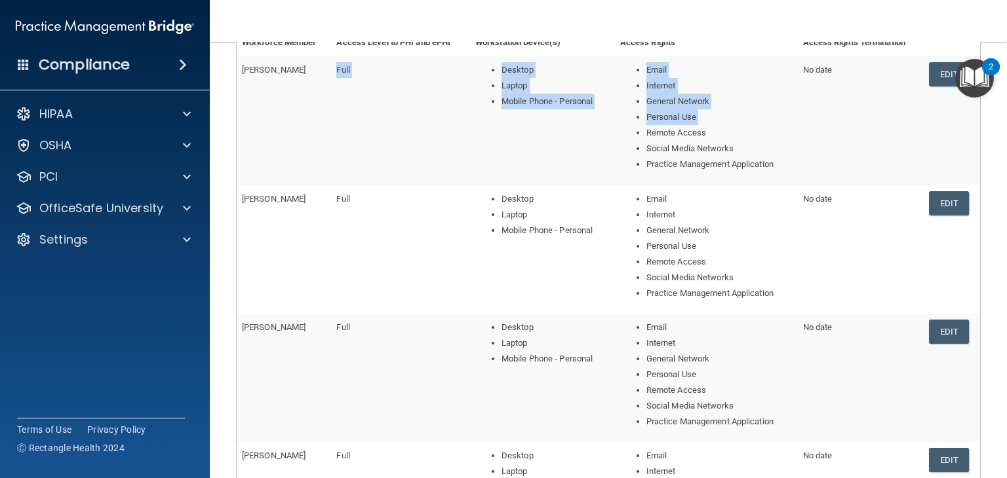
scroll to position [210, 0]
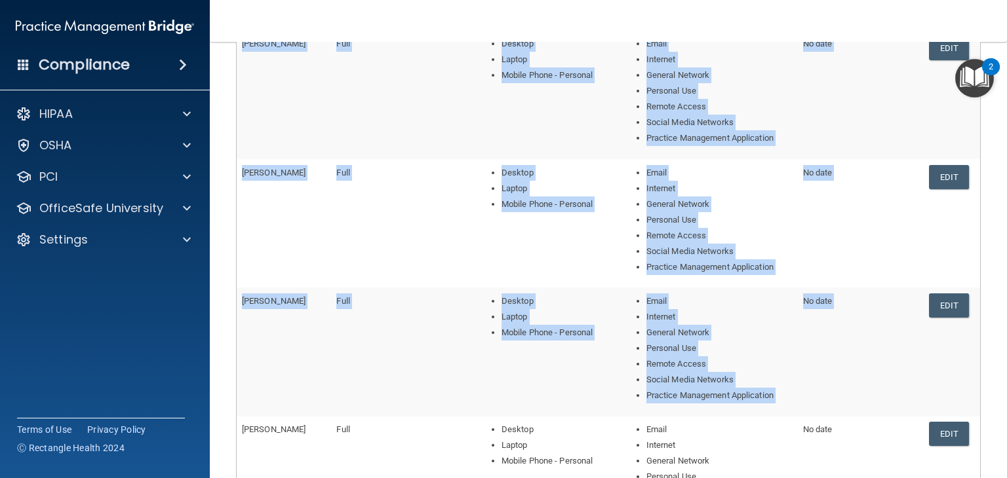
drag, startPoint x: 878, startPoint y: 336, endPoint x: 1004, endPoint y: 296, distance: 132.2
click at [1005, 297] on main "Back Workforce Member Access Log Manage your Workforce Members Access Rights. W…" at bounding box center [608, 260] width 797 height 437
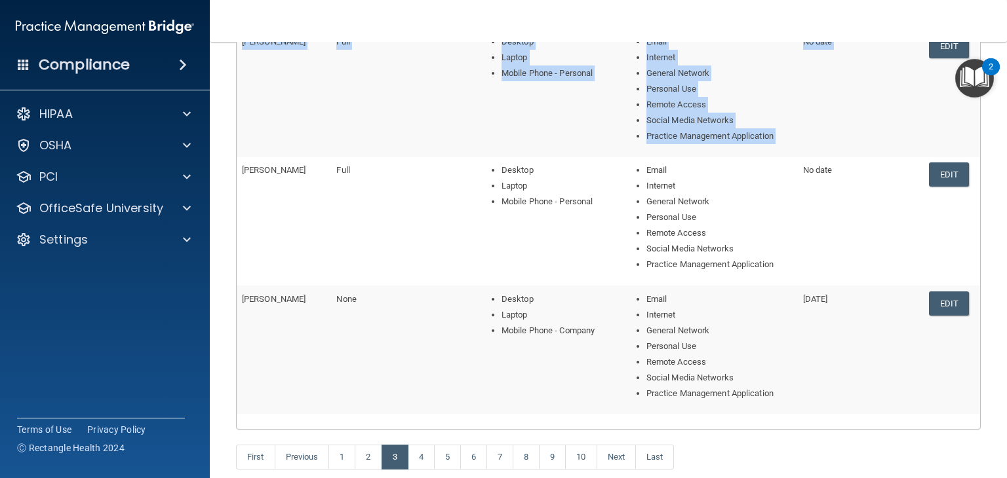
scroll to position [470, 0]
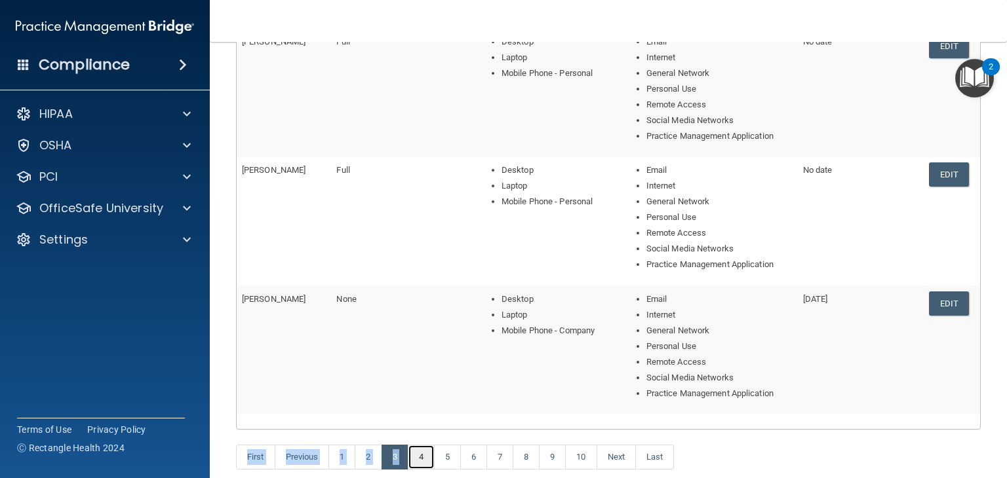
click at [421, 457] on link "4" at bounding box center [421, 457] width 27 height 25
click at [426, 457] on link "4" at bounding box center [421, 457] width 27 height 25
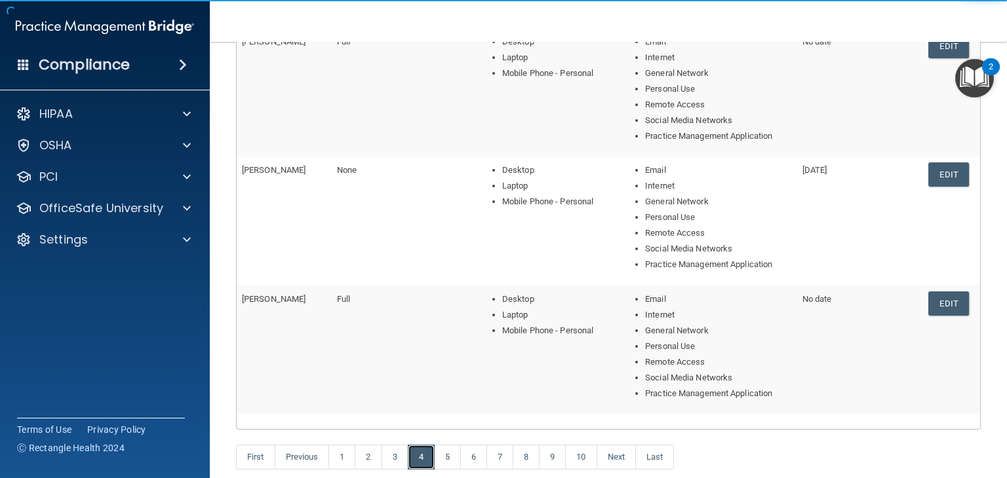
click at [426, 457] on link "4" at bounding box center [421, 457] width 27 height 25
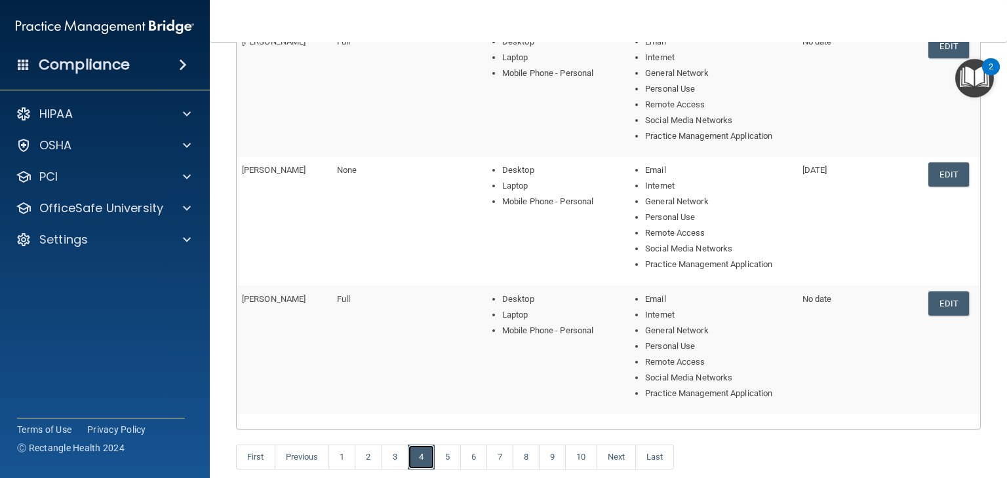
click at [426, 457] on link "4" at bounding box center [421, 457] width 27 height 25
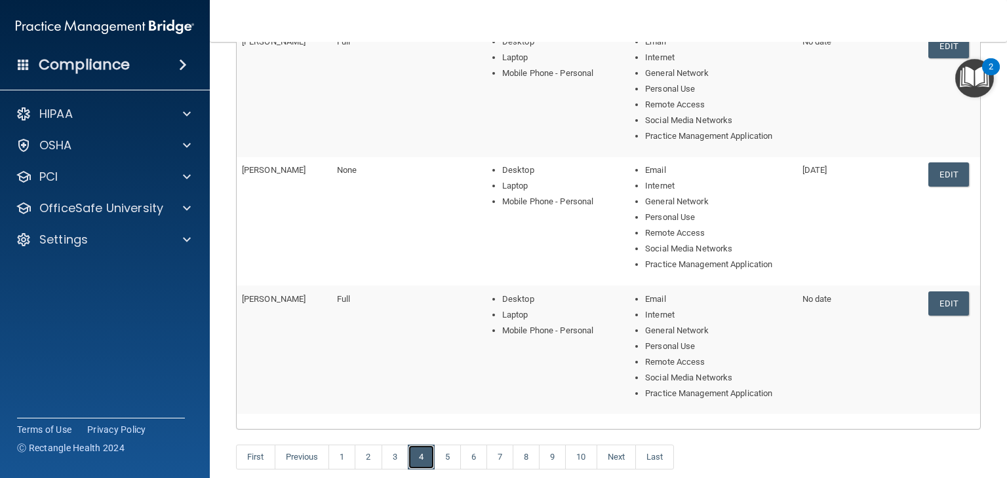
click at [425, 457] on link "4" at bounding box center [421, 457] width 27 height 25
click at [435, 457] on link "5" at bounding box center [447, 457] width 27 height 25
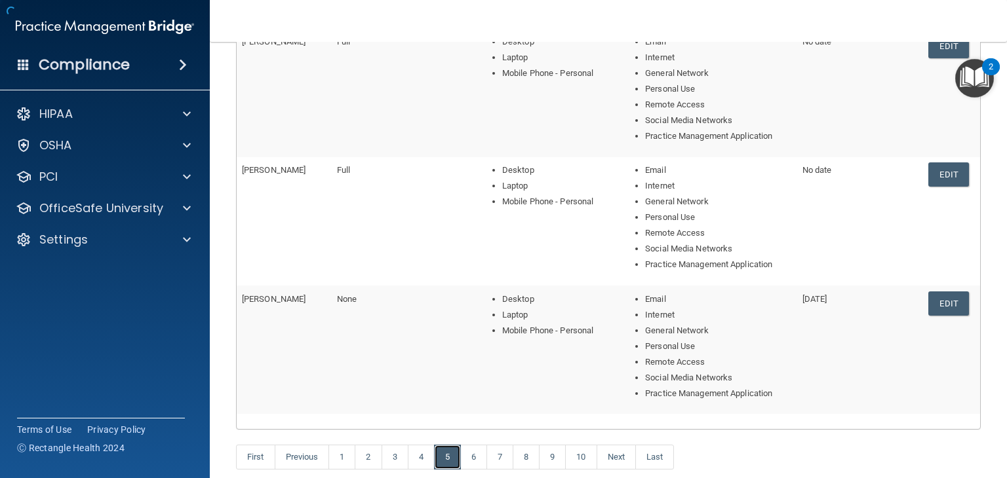
click at [442, 458] on link "5" at bounding box center [447, 457] width 27 height 25
click at [441, 458] on link "5" at bounding box center [447, 457] width 27 height 25
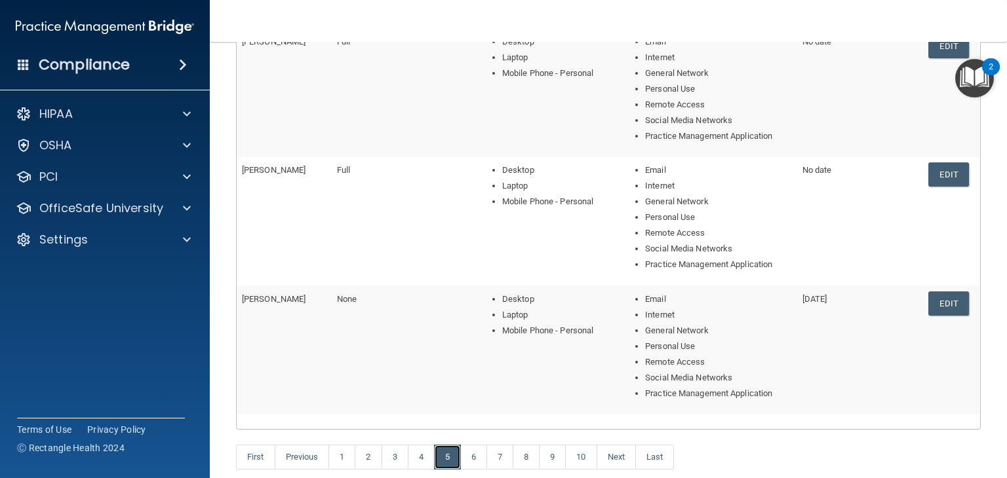
click at [441, 458] on link "5" at bounding box center [447, 457] width 27 height 25
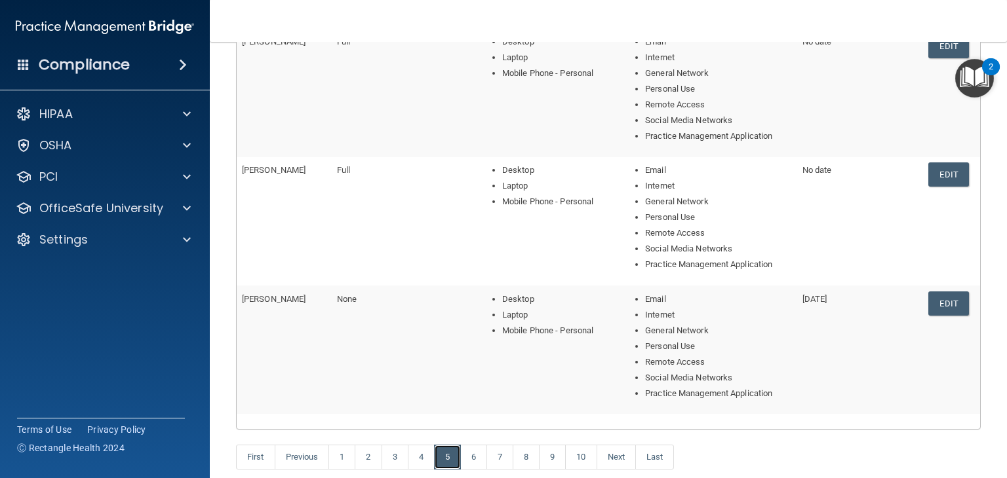
click at [441, 458] on link "5" at bounding box center [447, 457] width 27 height 25
click at [440, 458] on link "5" at bounding box center [447, 457] width 27 height 25
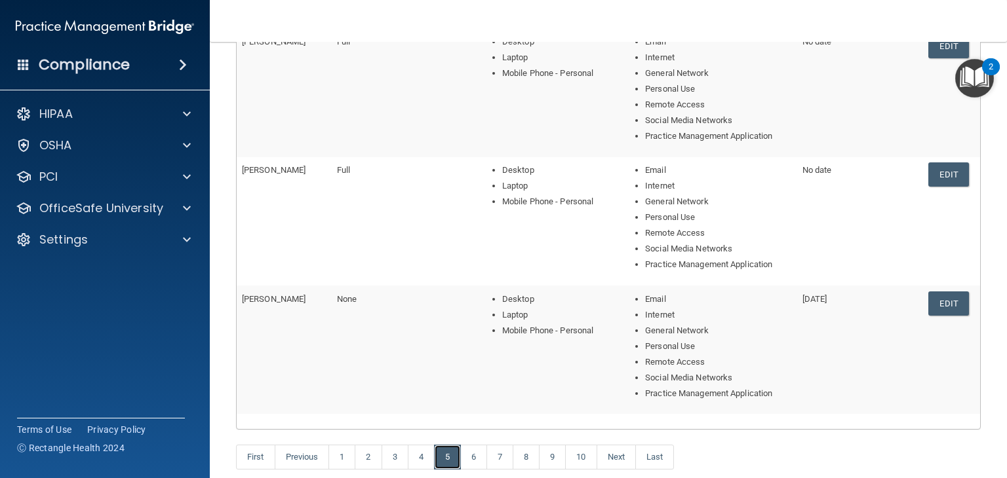
click at [440, 458] on link "5" at bounding box center [447, 457] width 27 height 25
click at [437, 458] on link "5" at bounding box center [447, 457] width 27 height 25
click at [435, 458] on link "5" at bounding box center [447, 457] width 27 height 25
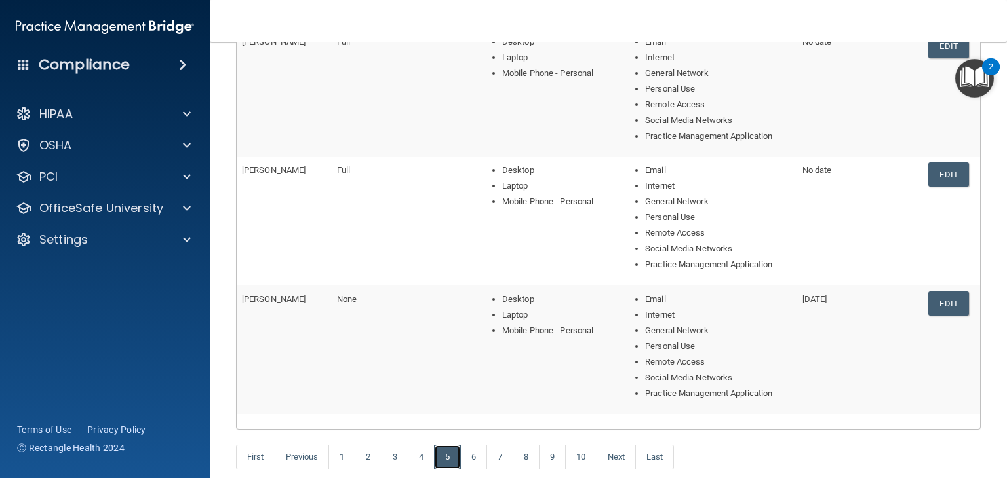
click at [438, 458] on link "5" at bounding box center [447, 457] width 27 height 25
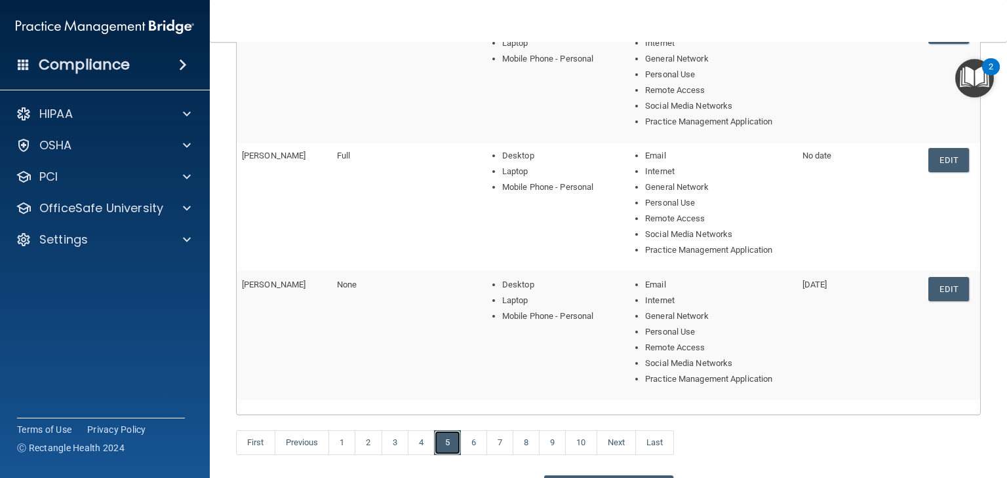
scroll to position [485, 0]
click at [477, 438] on link "6" at bounding box center [473, 442] width 27 height 25
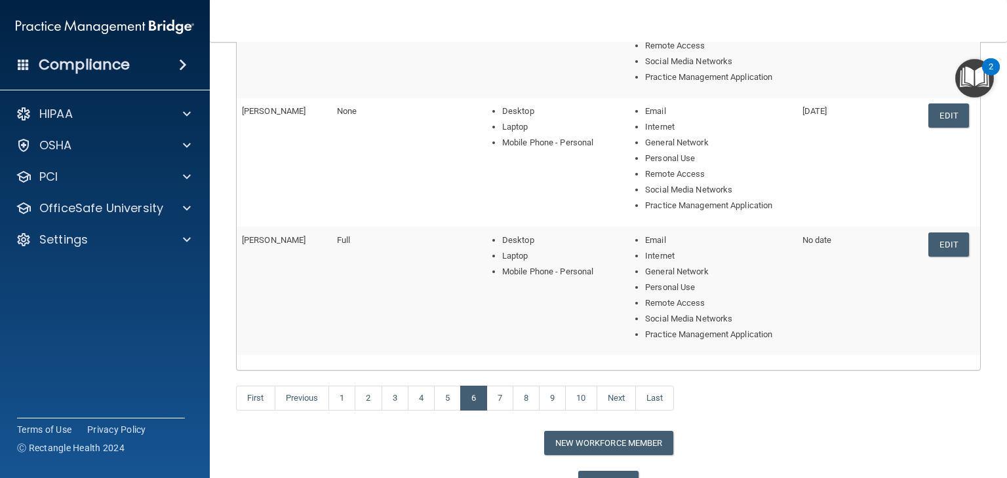
scroll to position [596, 0]
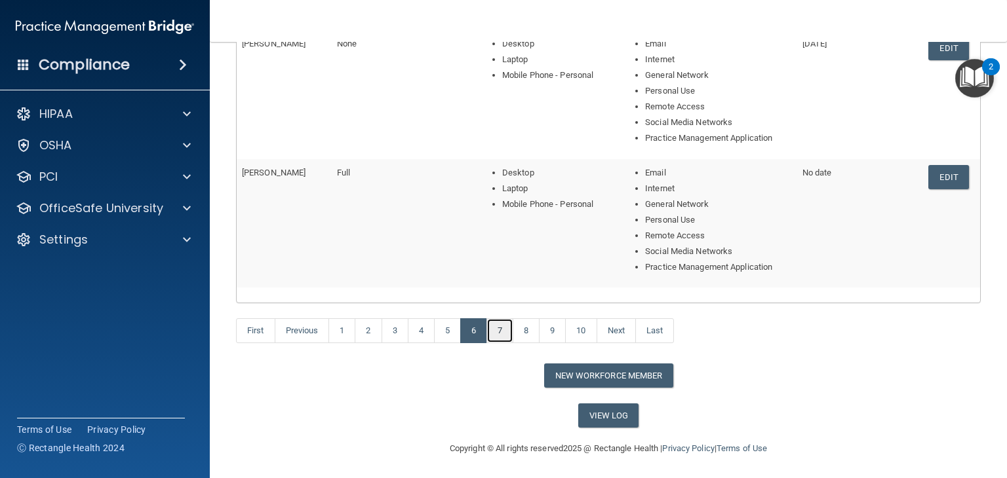
click at [496, 341] on link "7" at bounding box center [499, 331] width 27 height 25
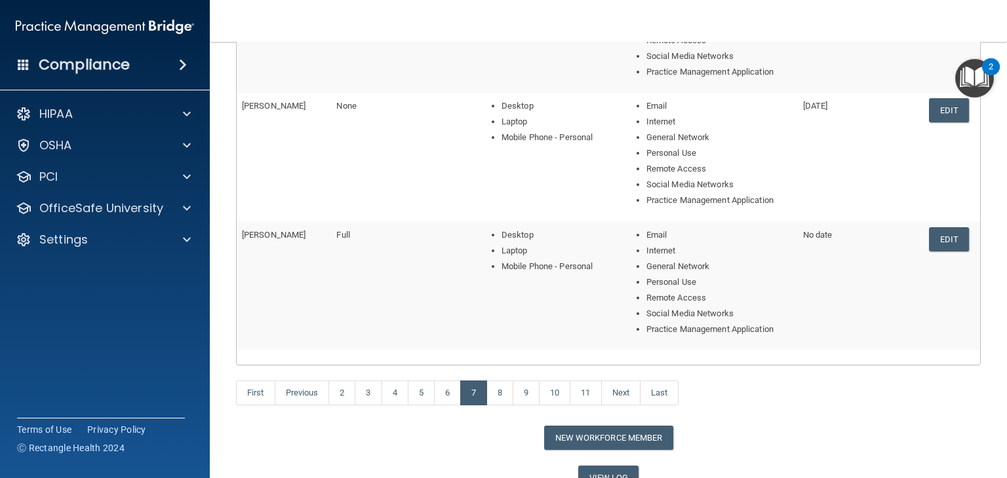
scroll to position [596, 0]
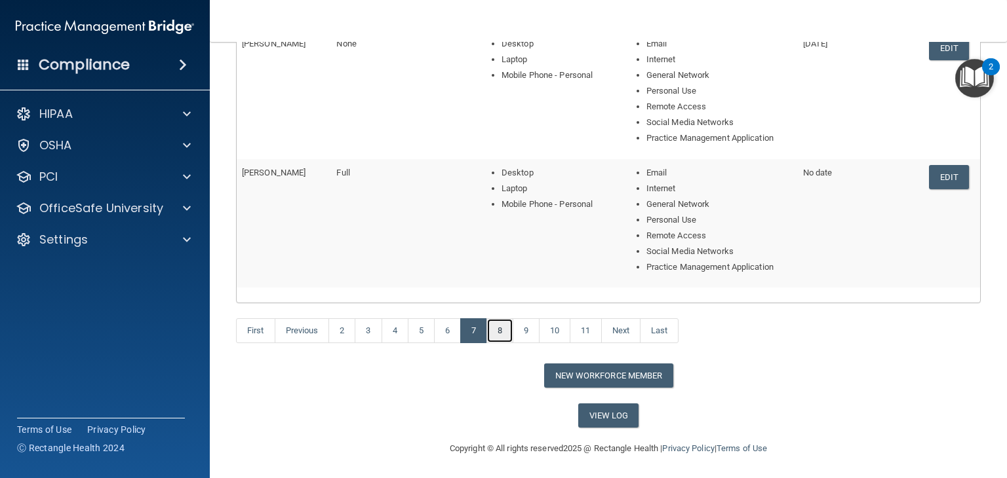
click at [504, 336] on link "8" at bounding box center [499, 331] width 27 height 25
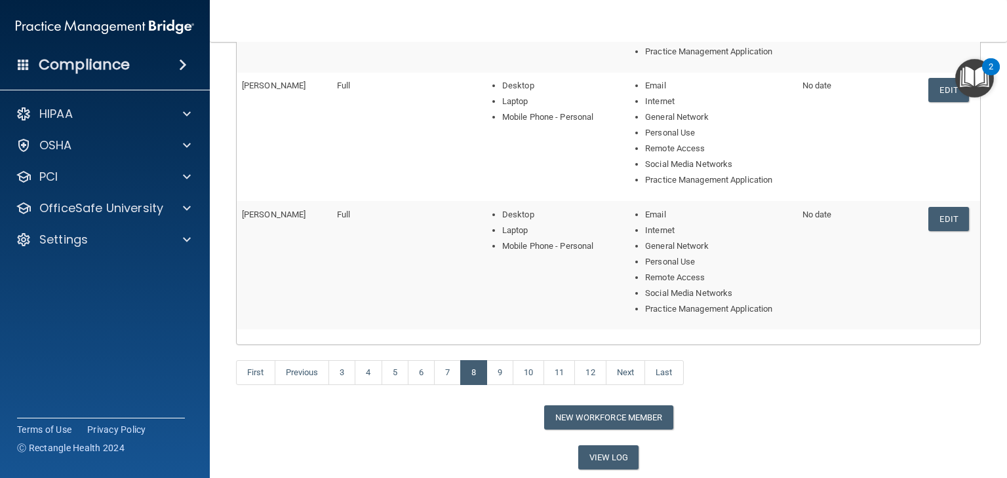
scroll to position [570, 0]
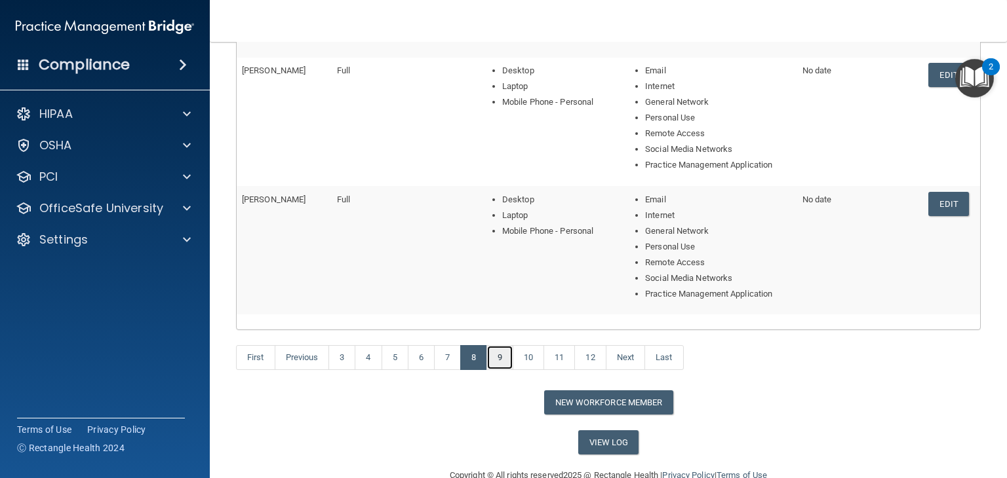
click at [502, 358] on link "9" at bounding box center [499, 357] width 27 height 25
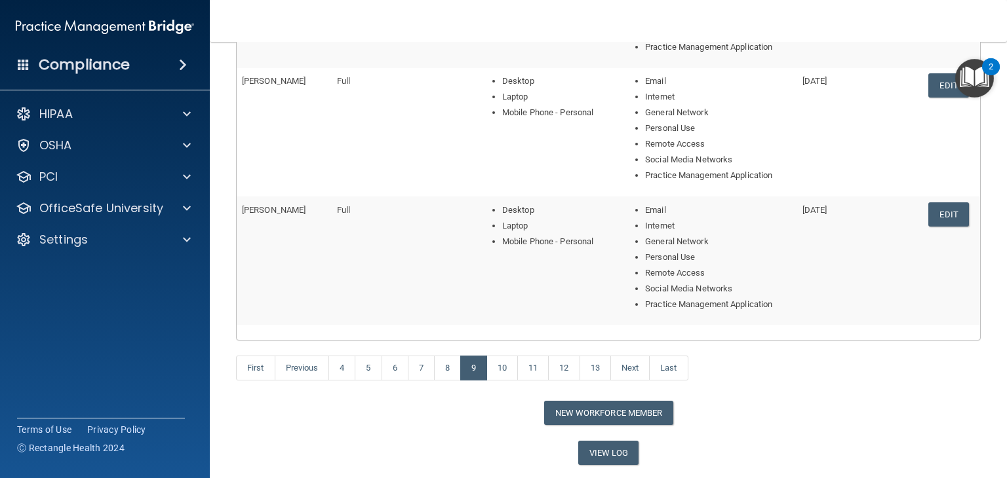
scroll to position [589, 0]
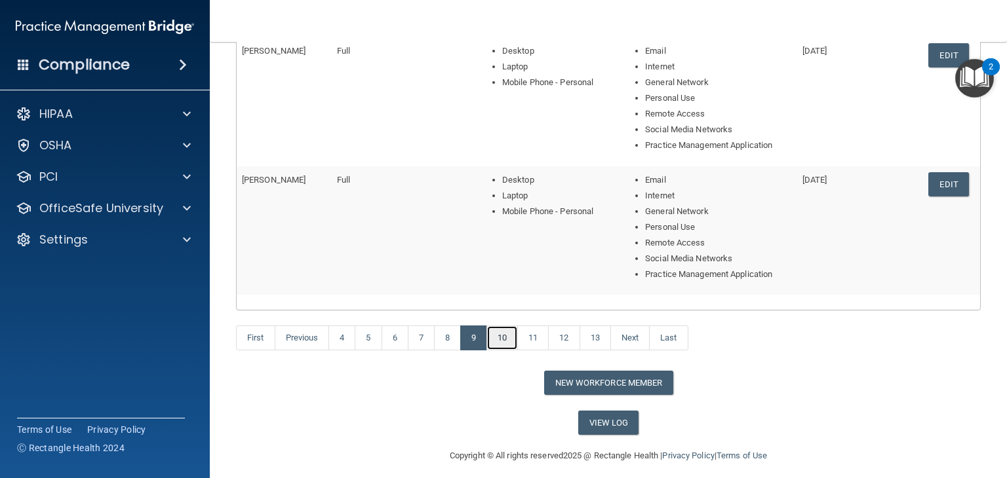
click at [506, 340] on link "10" at bounding box center [501, 338] width 31 height 25
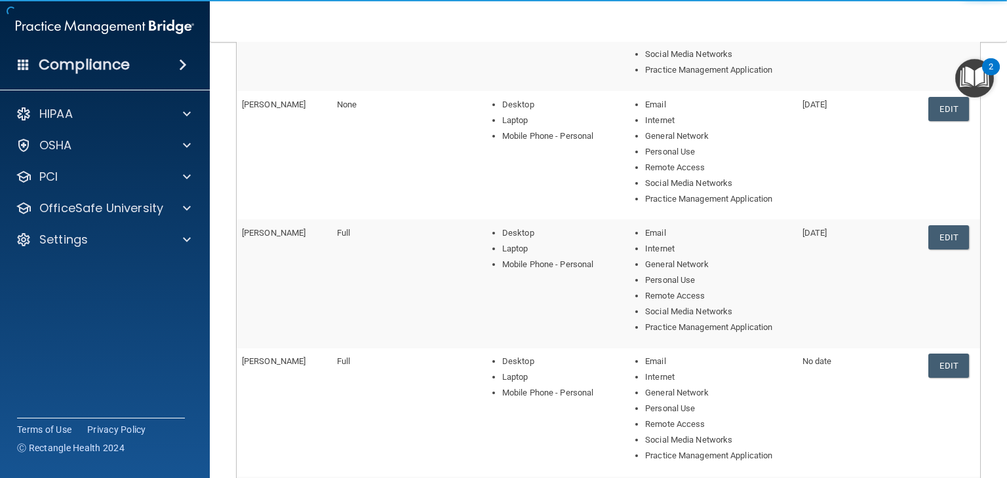
scroll to position [279, 0]
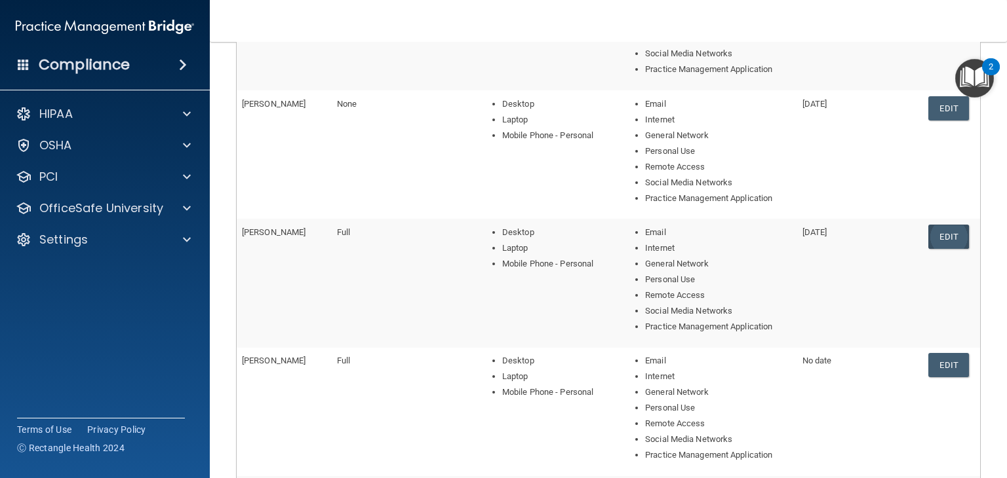
click at [944, 232] on link "Edit" at bounding box center [948, 237] width 40 height 24
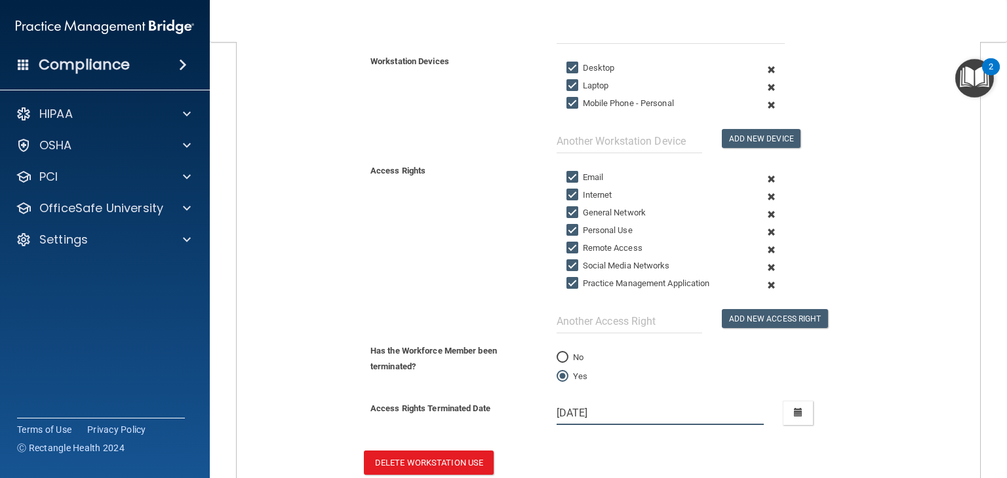
click at [634, 408] on input "[DATE]" at bounding box center [660, 413] width 208 height 24
click at [667, 394] on div "Has the Workforce Member been terminated? No Yes" at bounding box center [608, 372] width 763 height 58
click at [659, 404] on input "[DATE]" at bounding box center [660, 413] width 208 height 24
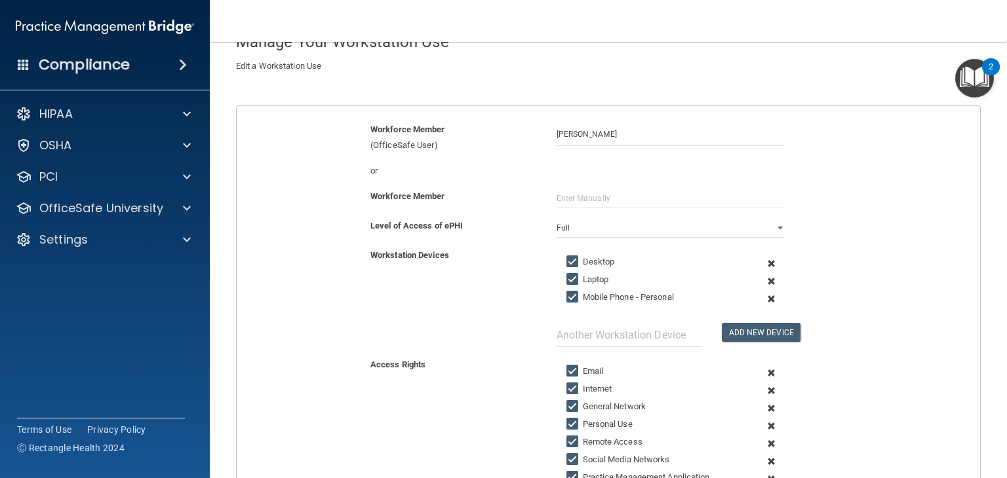
scroll to position [85, 0]
click at [773, 225] on select "Full Limited None" at bounding box center [670, 229] width 228 height 20
select select "2"
click at [556, 219] on select "Full Limited None" at bounding box center [670, 229] width 228 height 20
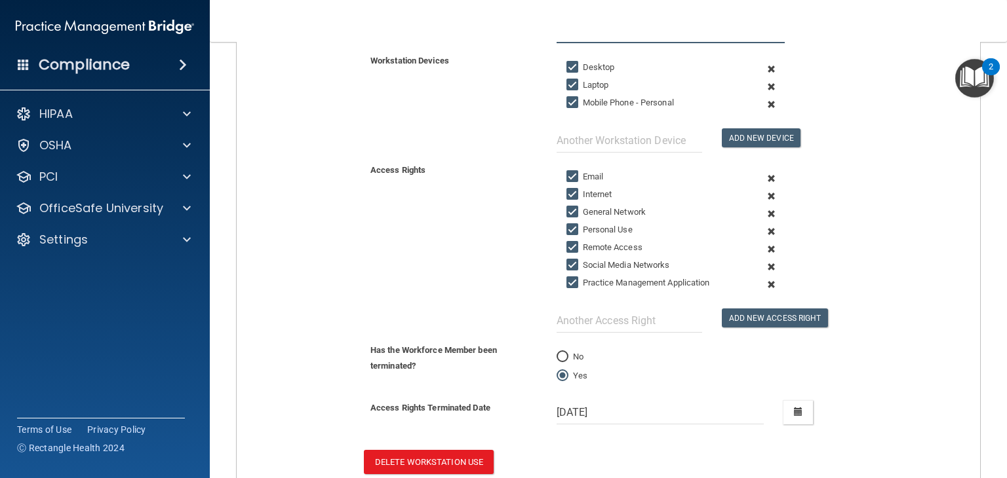
scroll to position [287, 0]
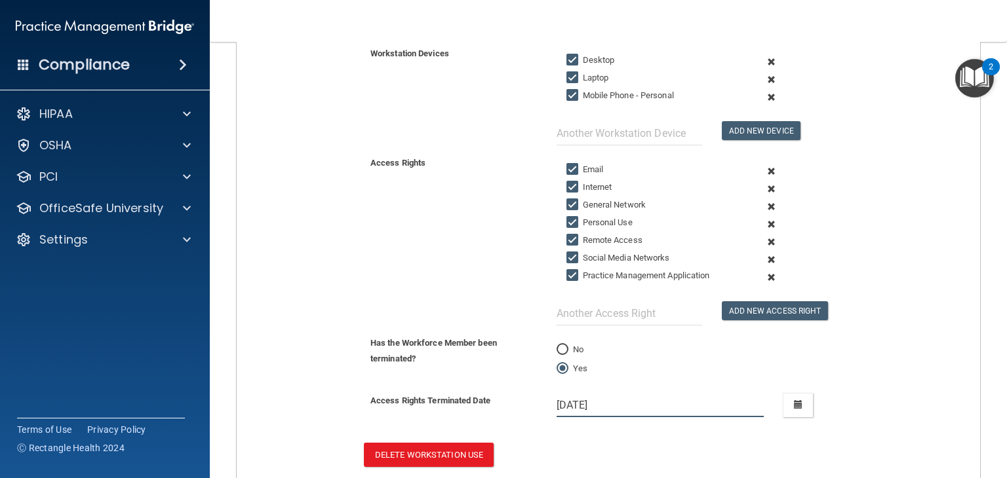
click at [596, 404] on input "[DATE]" at bounding box center [660, 405] width 208 height 24
drag, startPoint x: 596, startPoint y: 404, endPoint x: 473, endPoint y: 406, distance: 123.3
click at [482, 410] on div "Access Rights Terminated Date 1/15/[DATE] Tue Wed Thu Fri Sat Sun 30 31 01 02 0…" at bounding box center [608, 405] width 763 height 24
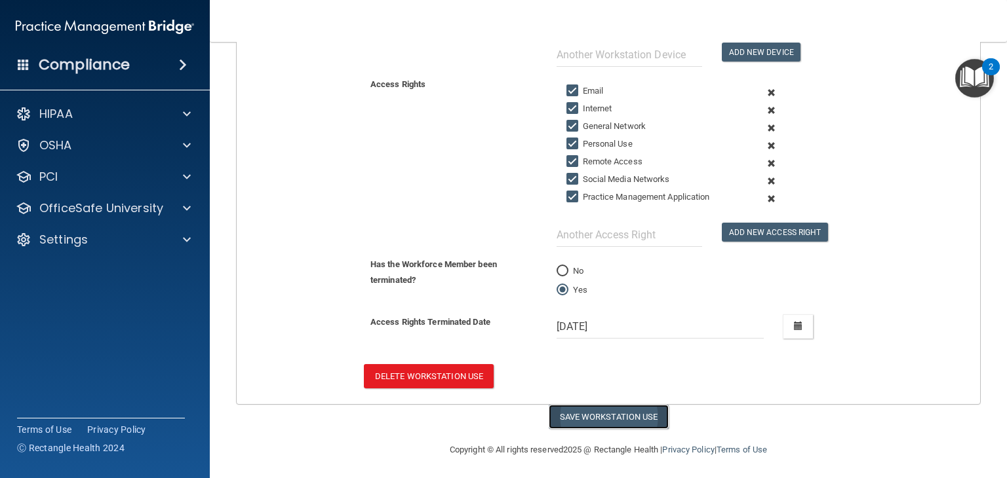
click at [639, 405] on button "Save Workstation Use" at bounding box center [609, 417] width 120 height 24
type input "[DATE]"
select select "? string:None ?"
